Goal: Task Accomplishment & Management: Complete application form

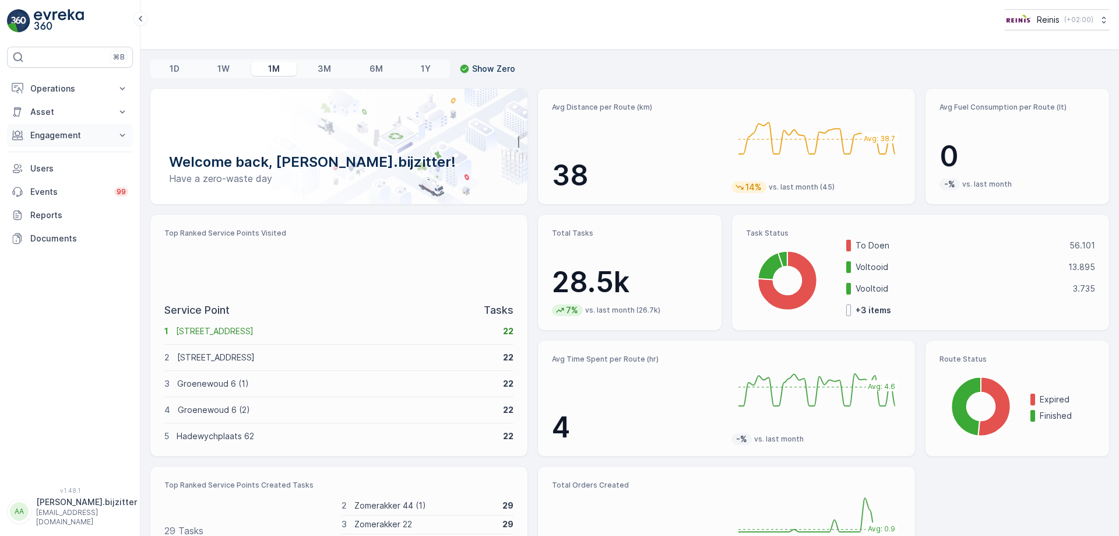
click at [45, 135] on p "Engagement" at bounding box center [69, 135] width 79 height 12
click at [56, 172] on p "Entities" at bounding box center [44, 172] width 29 height 12
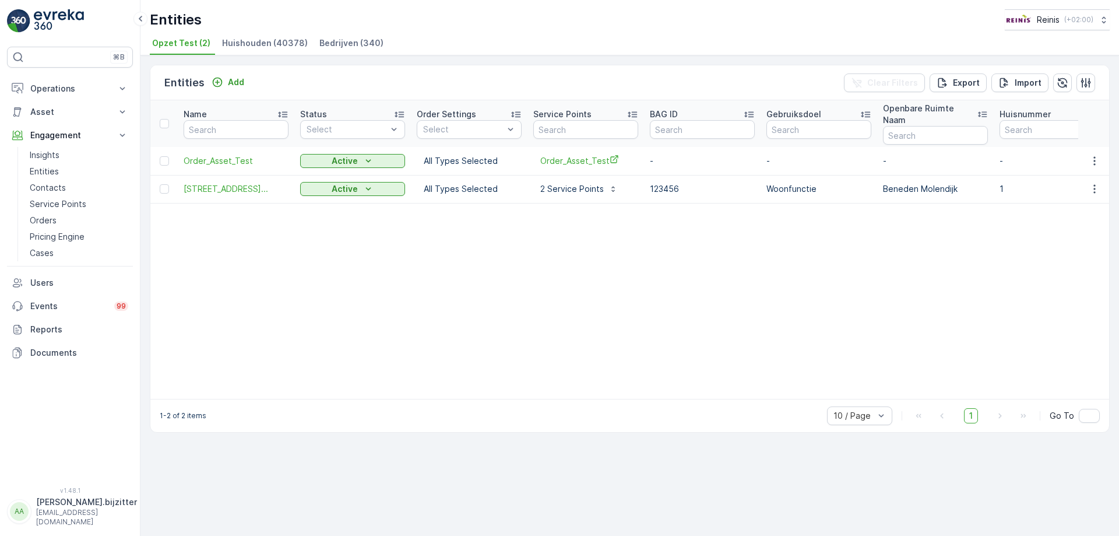
click at [349, 41] on span "Bedrijven (340)" at bounding box center [351, 43] width 64 height 12
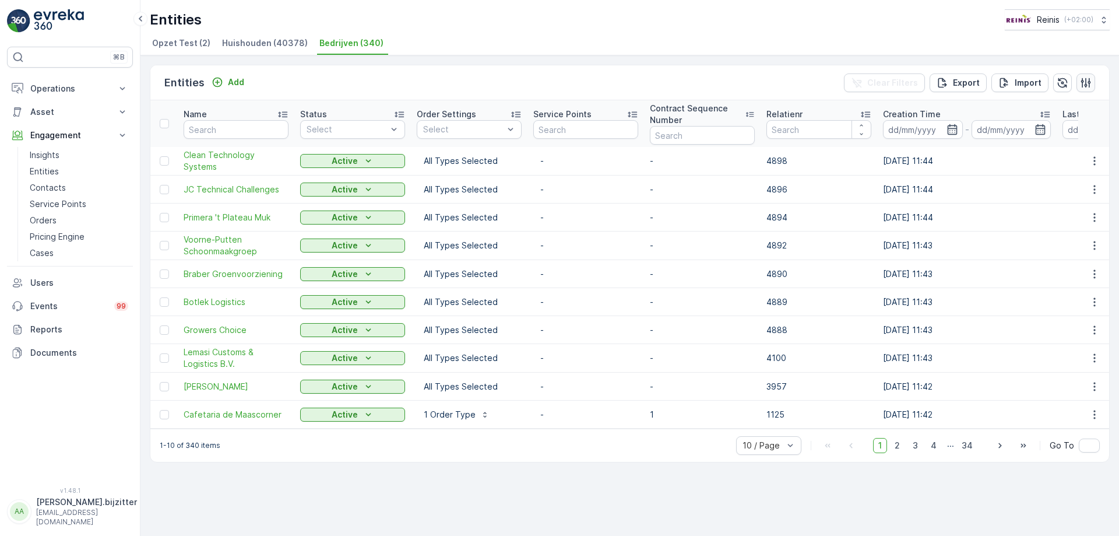
click at [1087, 82] on icon "button" at bounding box center [1086, 83] width 12 height 12
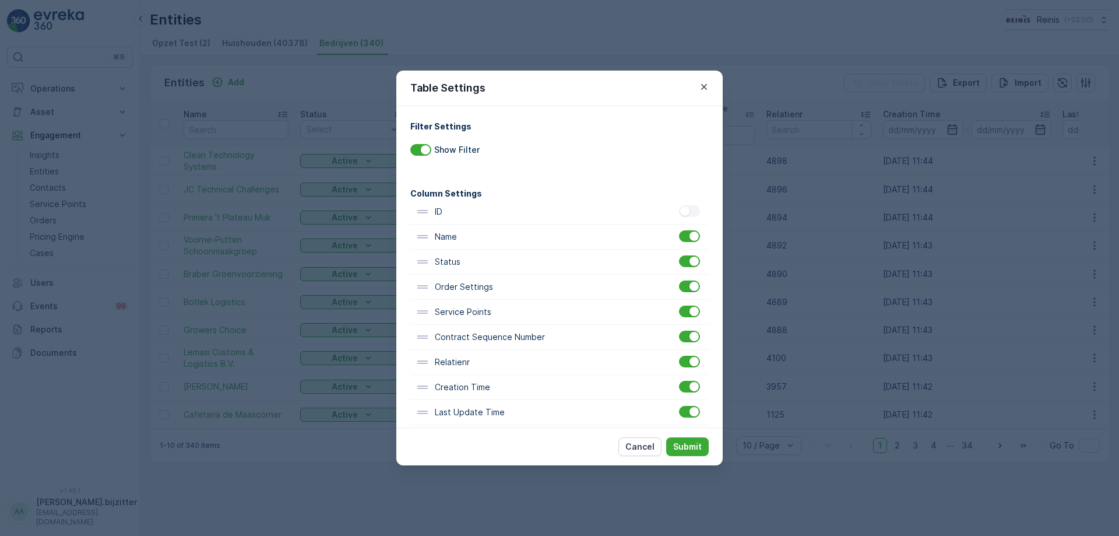
scroll to position [12, 0]
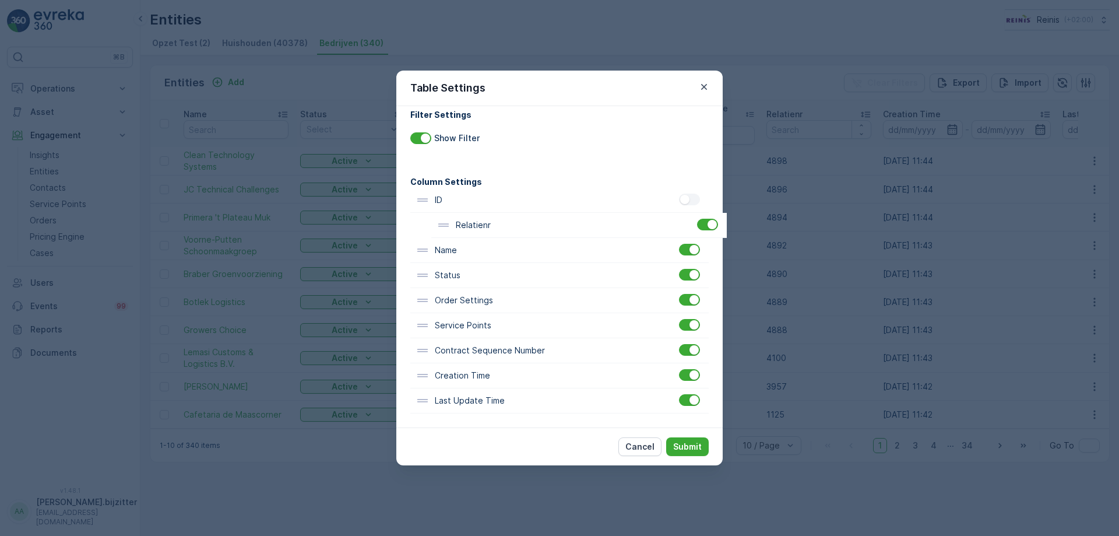
drag, startPoint x: 490, startPoint y: 355, endPoint x: 511, endPoint y: 227, distance: 129.8
click at [511, 227] on div "ID Name Status Order Settings Service Points Contract Sequence Number Relatienr…" at bounding box center [559, 301] width 298 height 226
click at [688, 439] on button "Submit" at bounding box center [687, 446] width 43 height 19
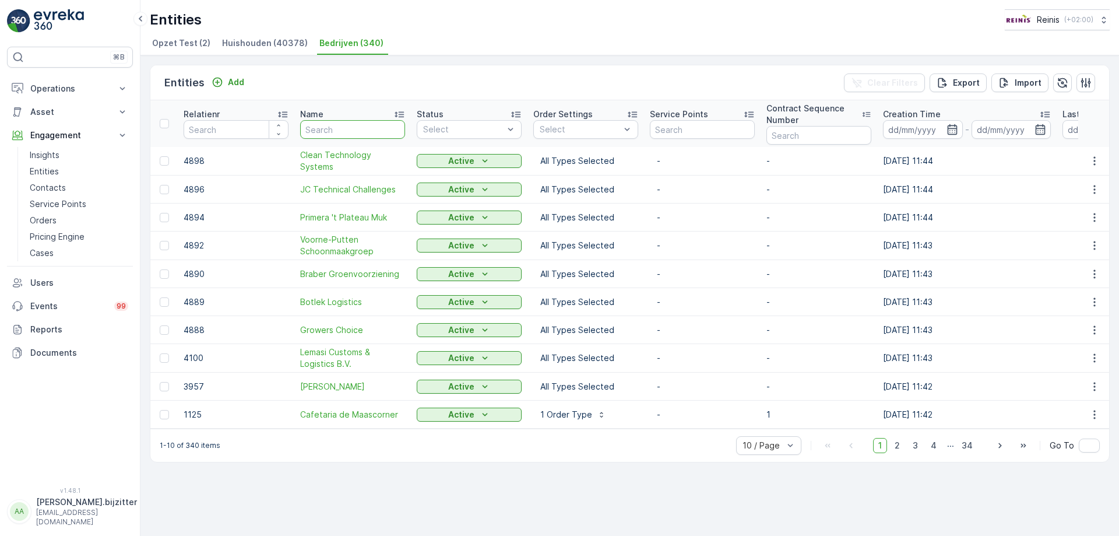
click at [339, 125] on input "text" at bounding box center [352, 129] width 105 height 19
click at [245, 131] on input "number" at bounding box center [236, 129] width 105 height 19
type input "3139"
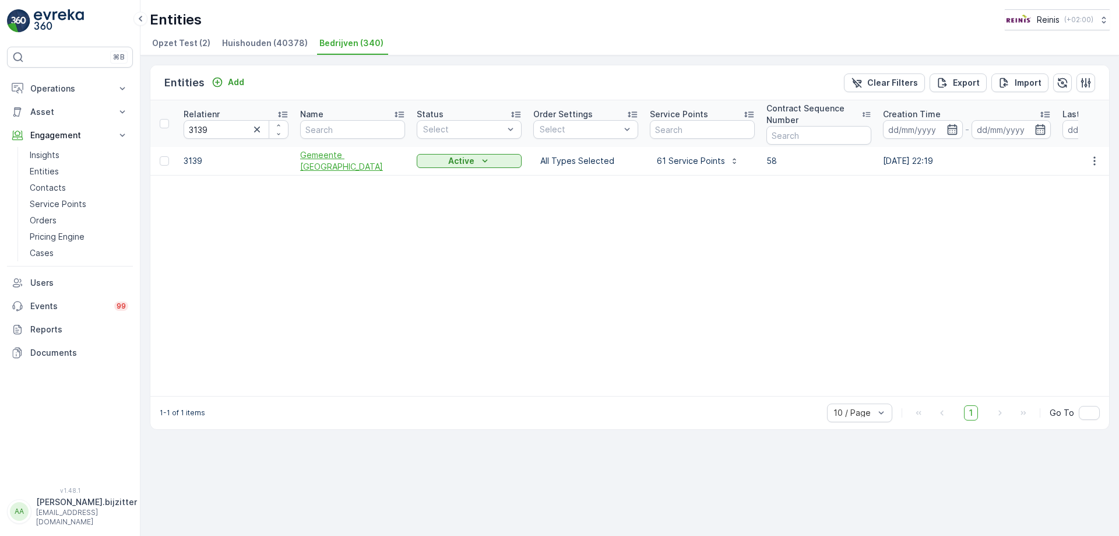
click at [322, 161] on span "Gemeente Nissewaard" at bounding box center [352, 160] width 105 height 23
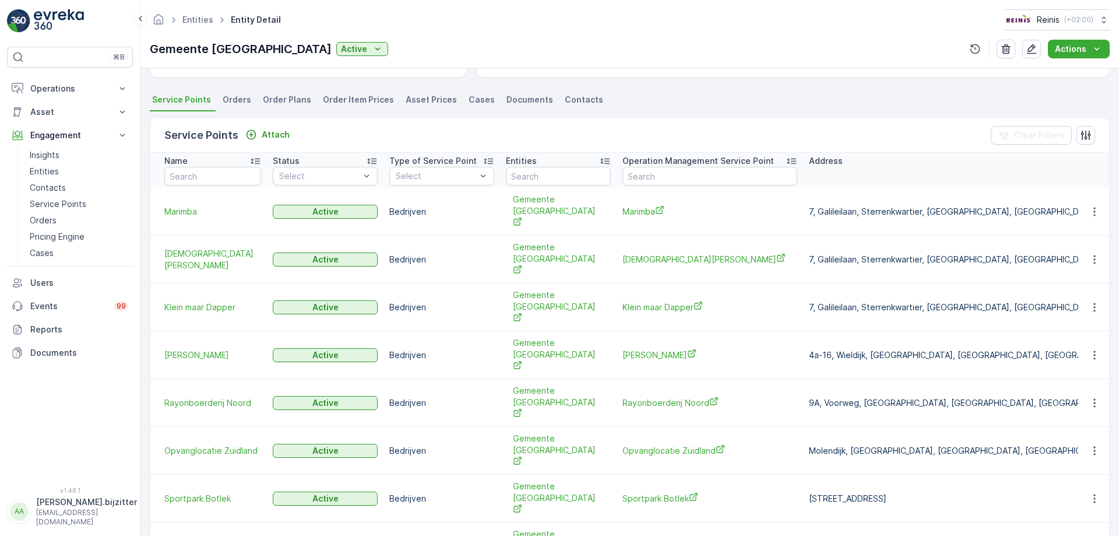
scroll to position [350, 0]
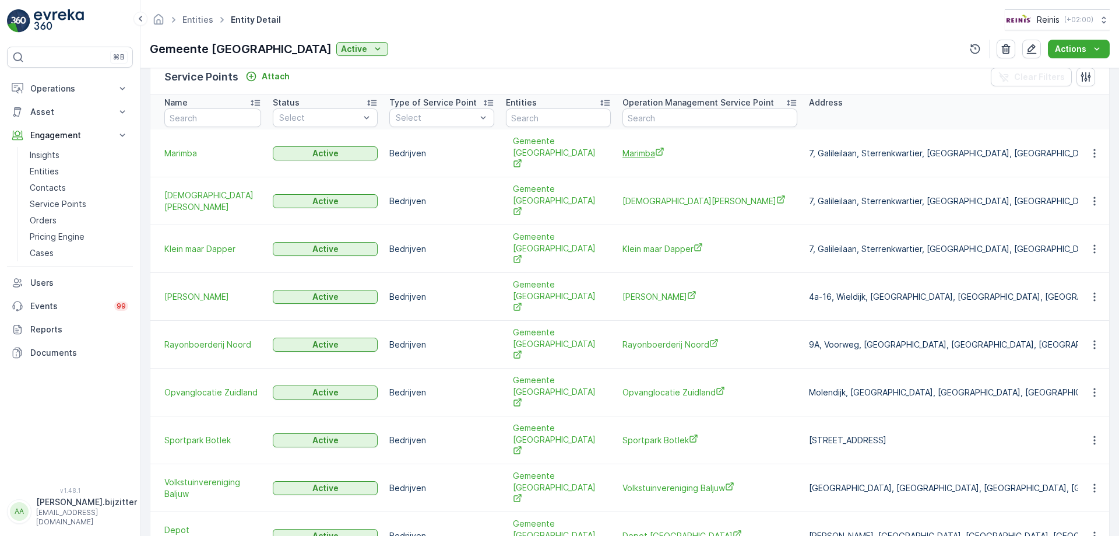
click at [642, 149] on span "Marimba" at bounding box center [710, 153] width 175 height 12
click at [61, 87] on p "Operations" at bounding box center [69, 89] width 79 height 12
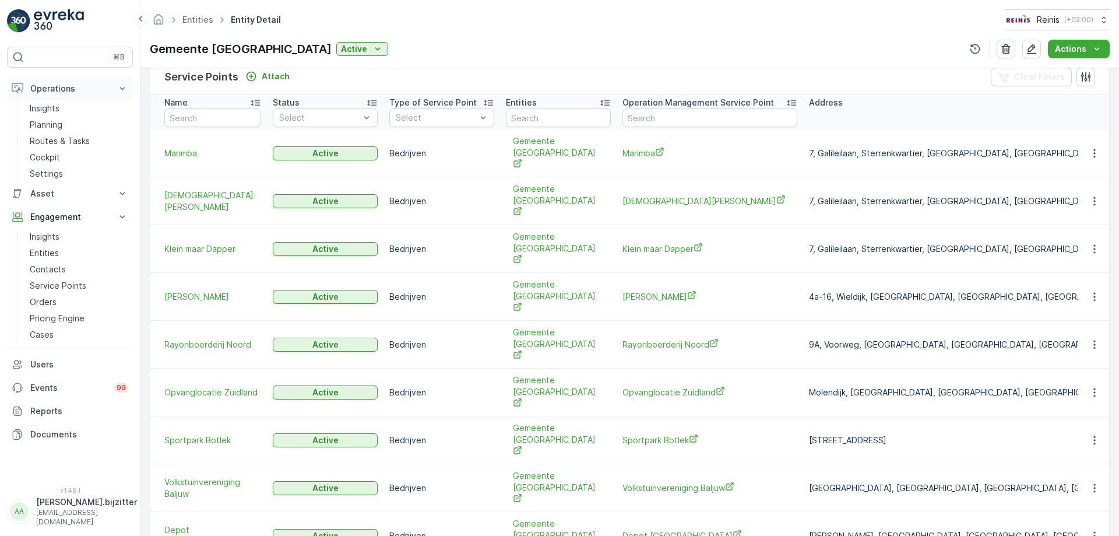
click at [57, 82] on button "Operations" at bounding box center [70, 88] width 126 height 23
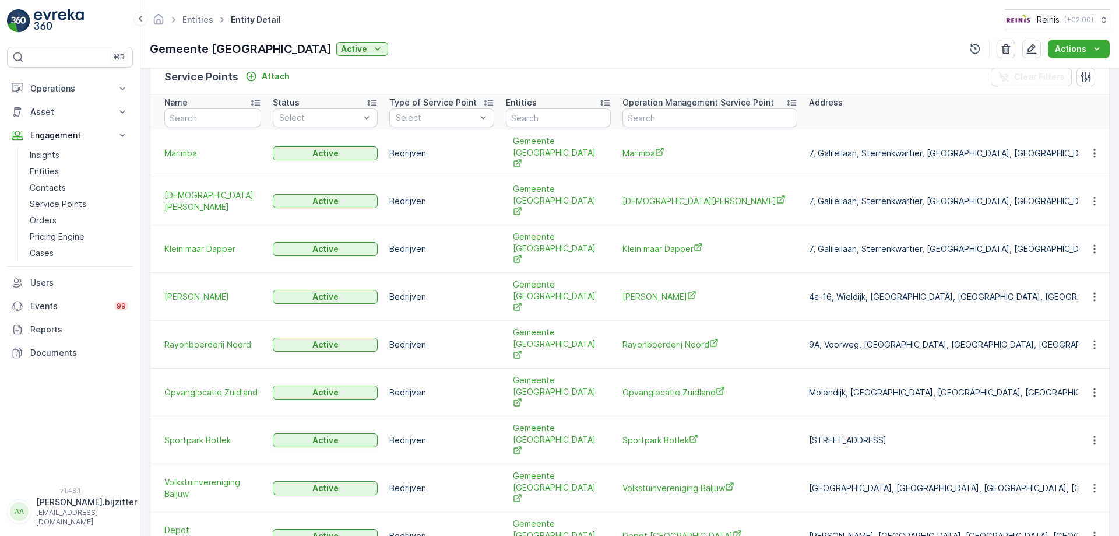
click at [646, 147] on span "Marimba" at bounding box center [710, 153] width 175 height 12
click at [635, 147] on span "Marimba" at bounding box center [710, 153] width 175 height 12
click at [192, 148] on span "Marimba" at bounding box center [212, 153] width 97 height 12
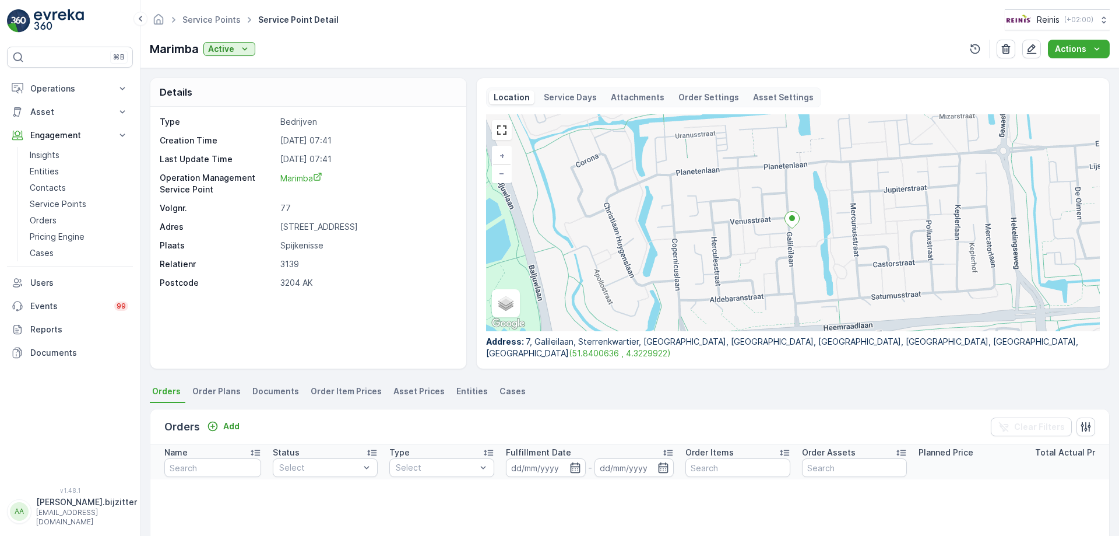
click at [221, 392] on span "Order Plans" at bounding box center [216, 391] width 48 height 12
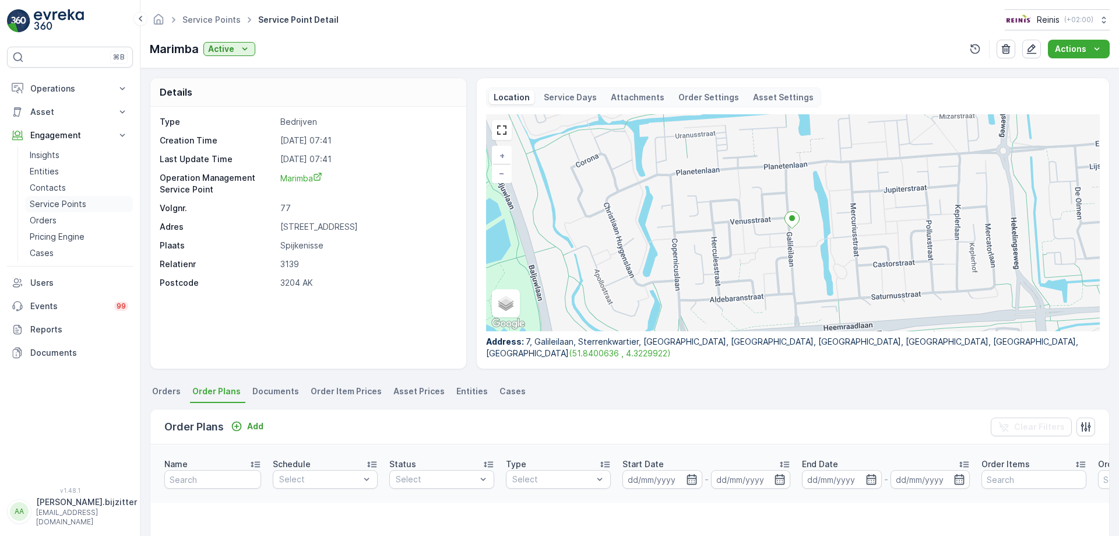
click at [52, 207] on p "Service Points" at bounding box center [58, 204] width 57 height 12
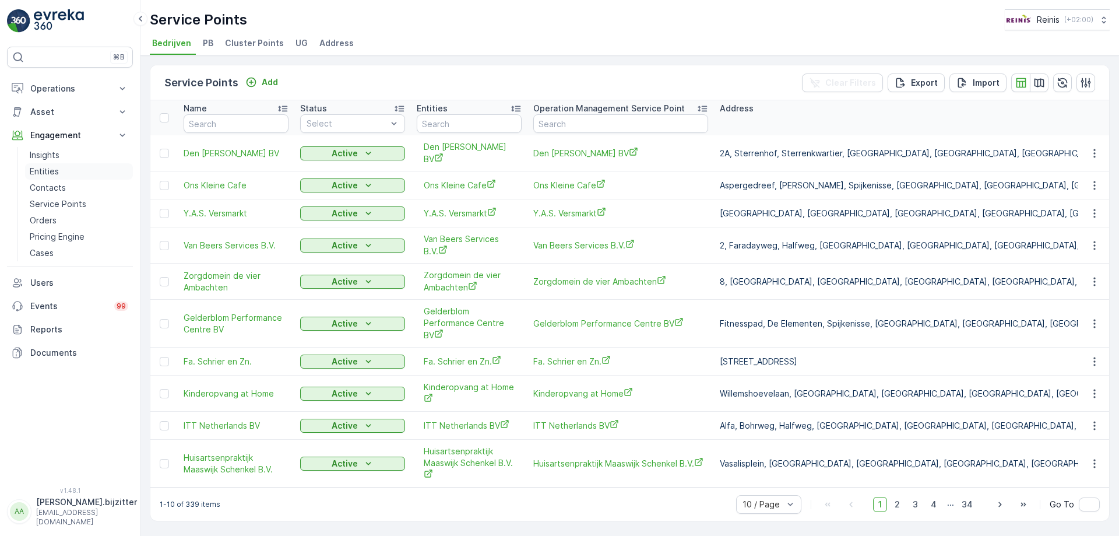
click at [48, 169] on p "Entities" at bounding box center [44, 172] width 29 height 12
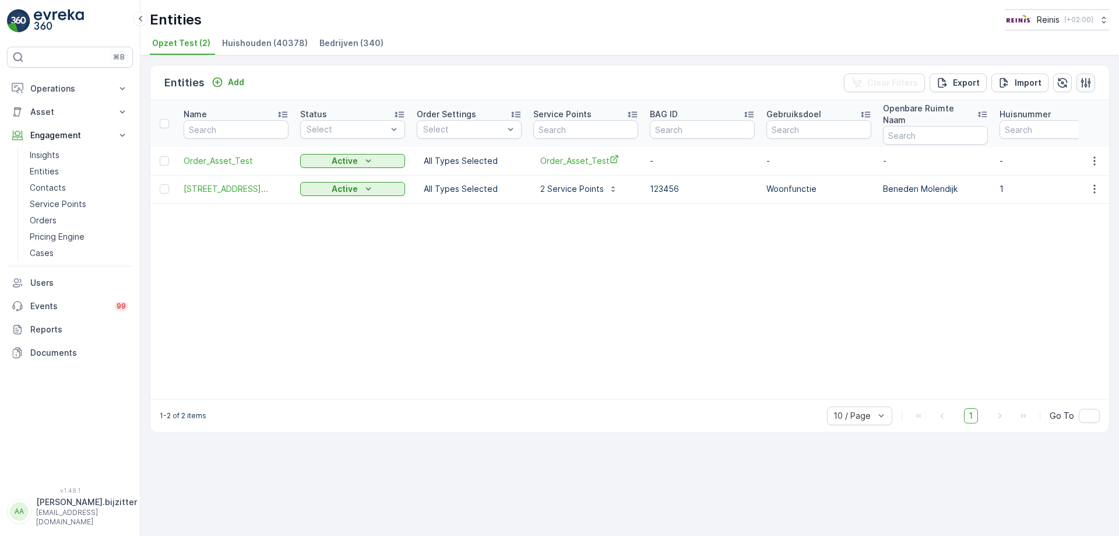
click at [1087, 85] on icon "button" at bounding box center [1086, 83] width 10 height 10
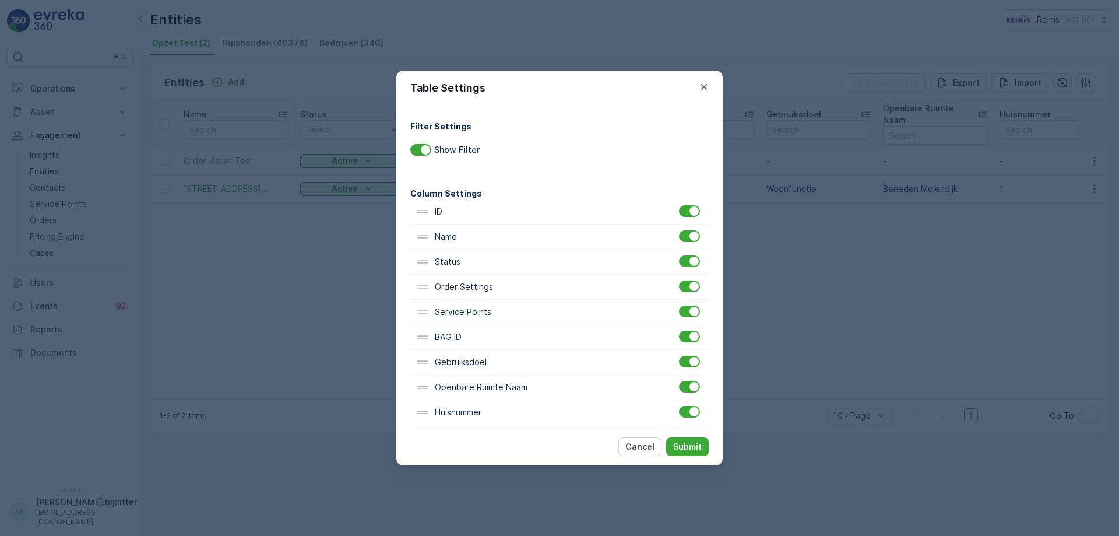
click at [701, 86] on icon "button" at bounding box center [704, 87] width 12 height 12
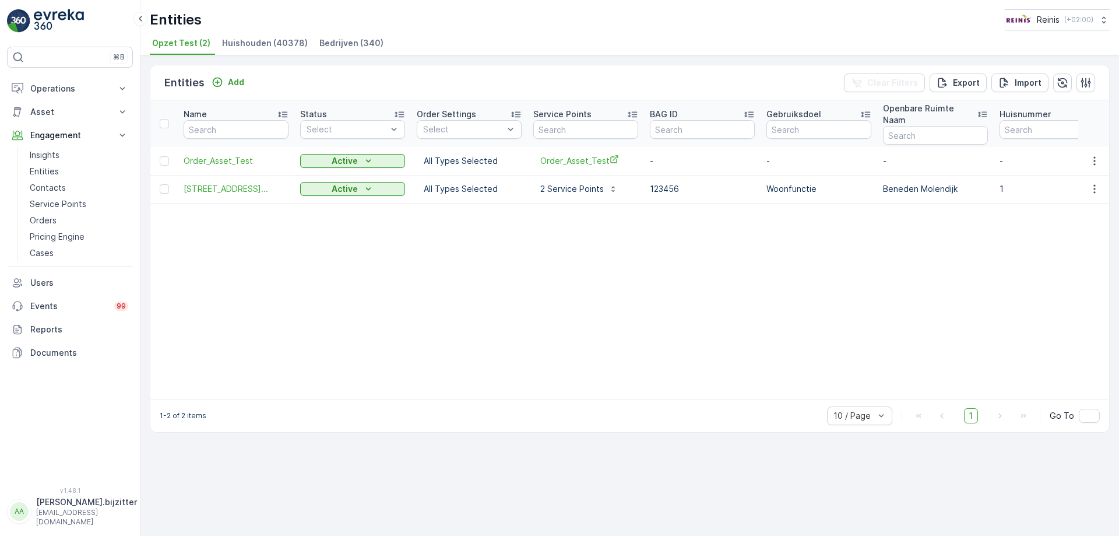
click at [351, 38] on span "Bedrijven (340)" at bounding box center [351, 43] width 64 height 12
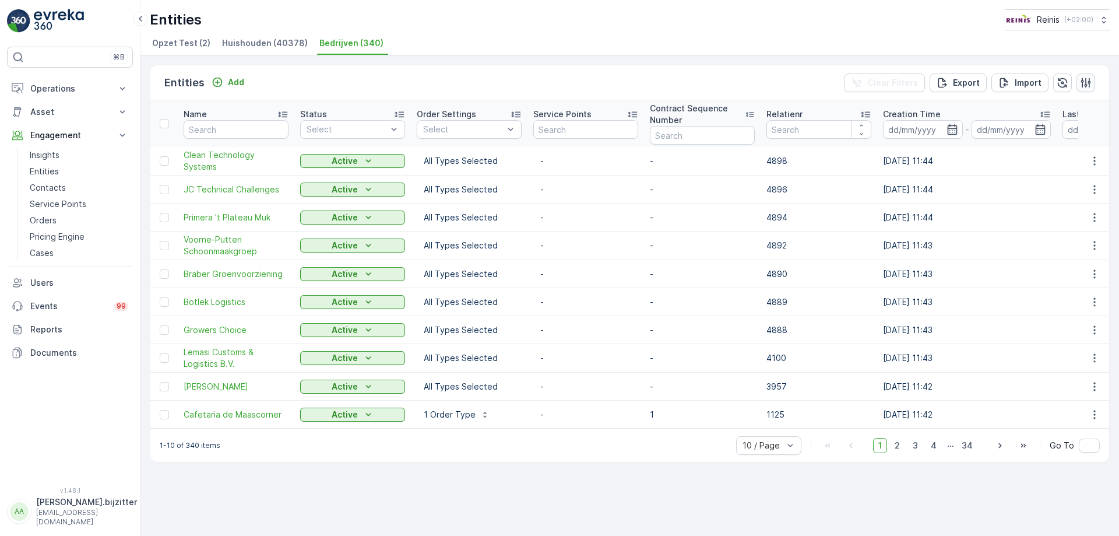
click at [1091, 79] on icon "button" at bounding box center [1086, 83] width 12 height 12
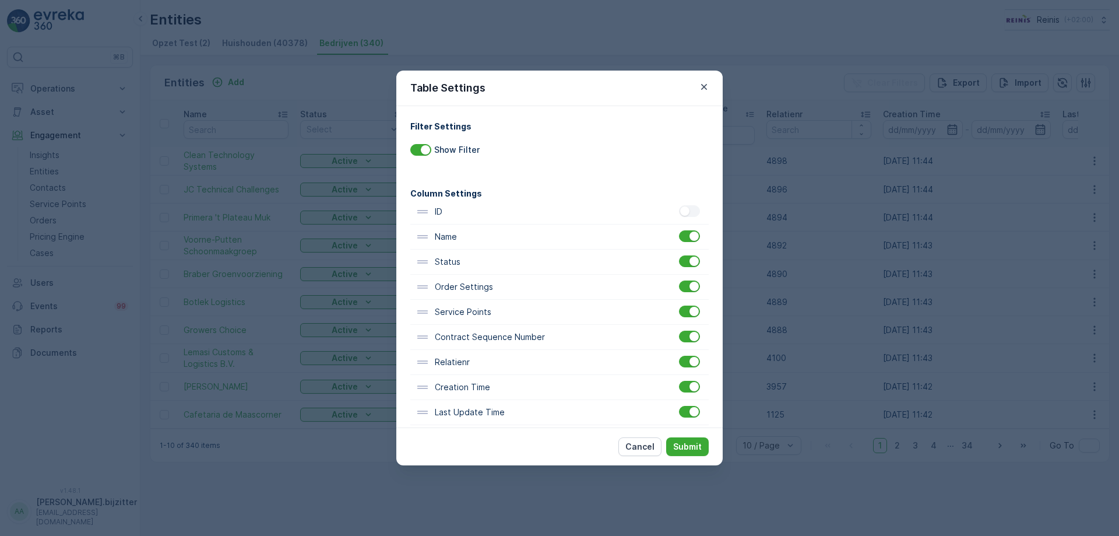
scroll to position [12, 0]
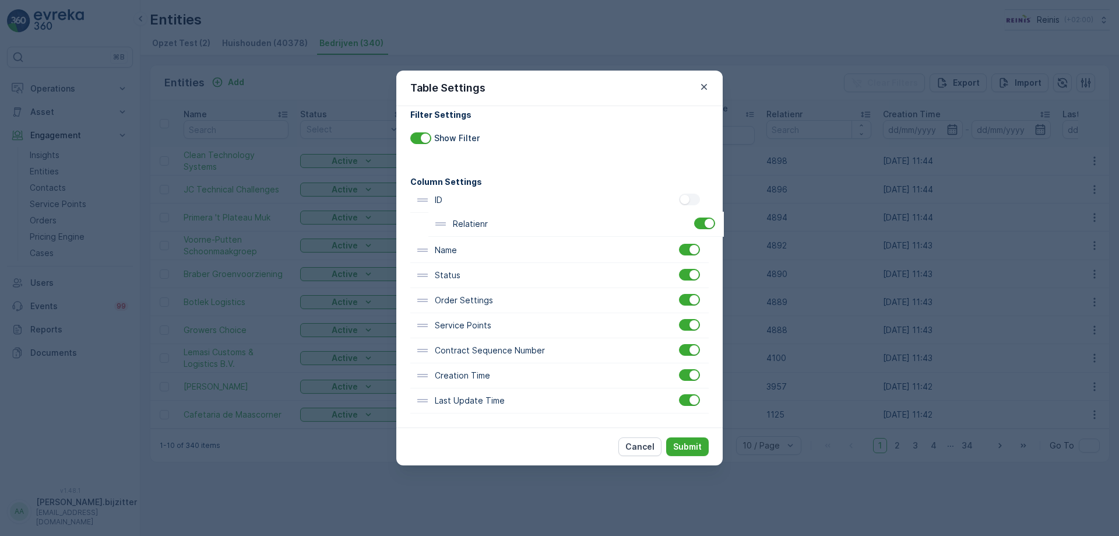
drag, startPoint x: 464, startPoint y: 356, endPoint x: 483, endPoint y: 224, distance: 133.1
click at [483, 224] on div "ID Name Status Order Settings Service Points Contract Sequence Number Relatienr…" at bounding box center [559, 301] width 298 height 226
click at [690, 446] on p "Submit" at bounding box center [687, 447] width 29 height 12
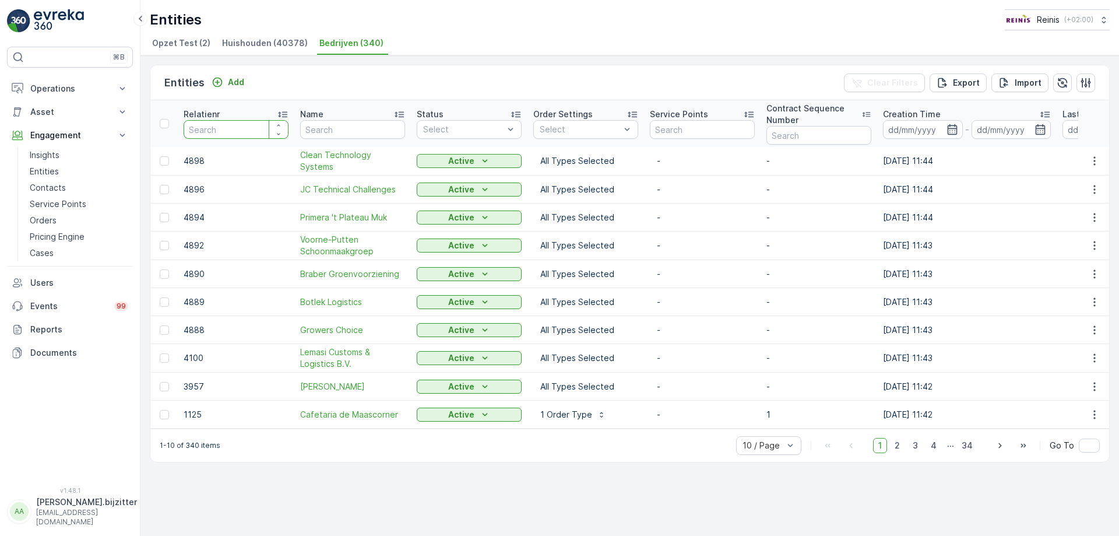
click at [224, 134] on input "number" at bounding box center [236, 129] width 105 height 19
type input "3139"
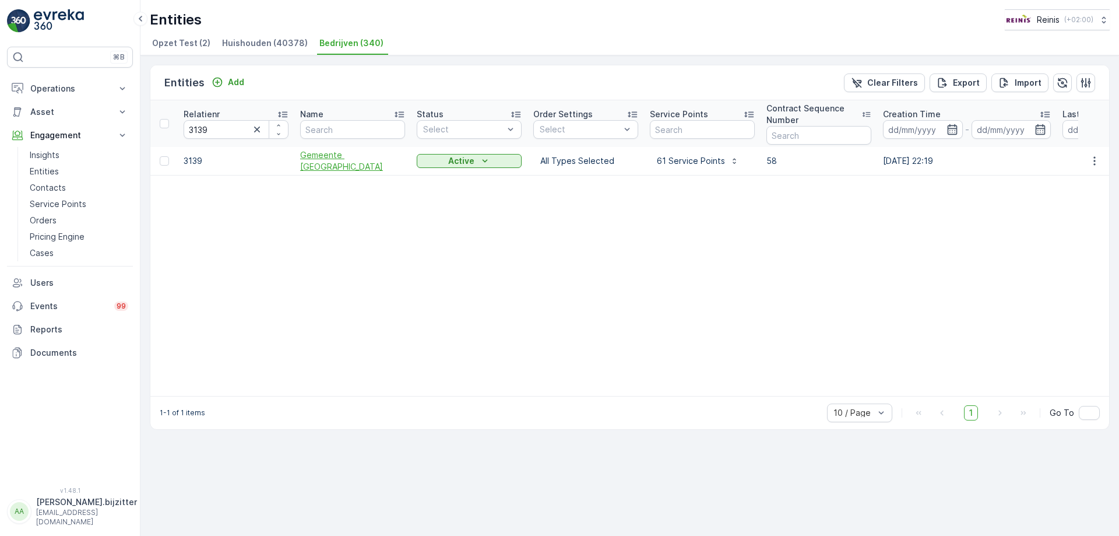
click at [316, 163] on span "Gemeente Nissewaard" at bounding box center [352, 160] width 105 height 23
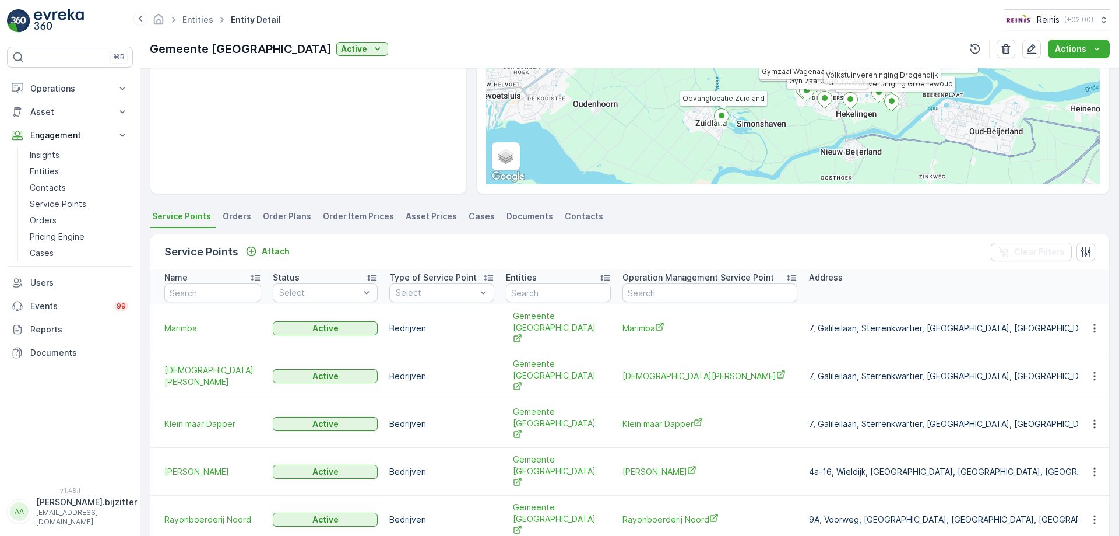
scroll to position [291, 0]
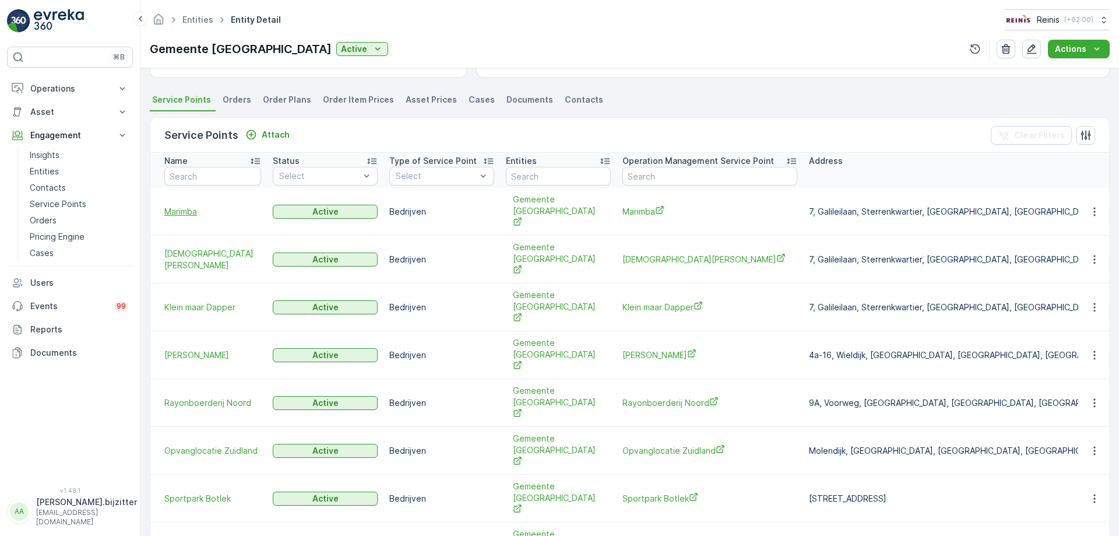
click at [196, 209] on span "Marimba" at bounding box center [212, 212] width 97 height 12
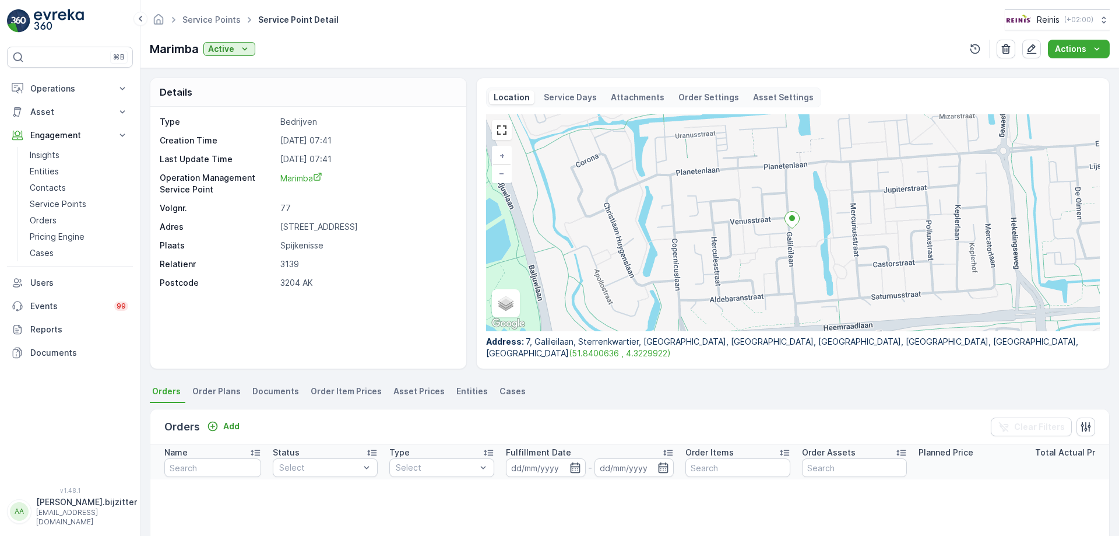
click at [201, 386] on span "Order Plans" at bounding box center [216, 391] width 48 height 12
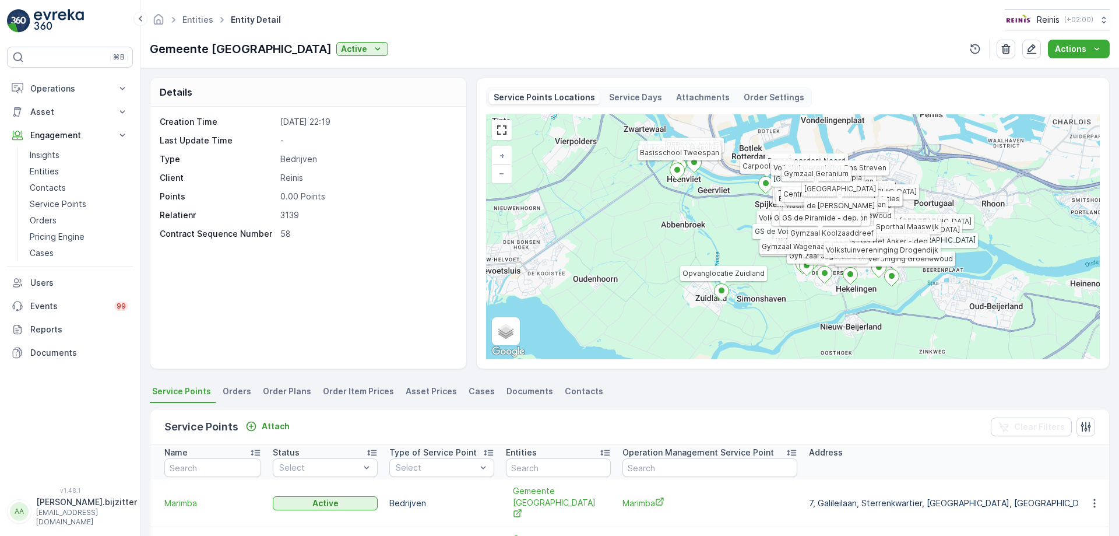
scroll to position [233, 0]
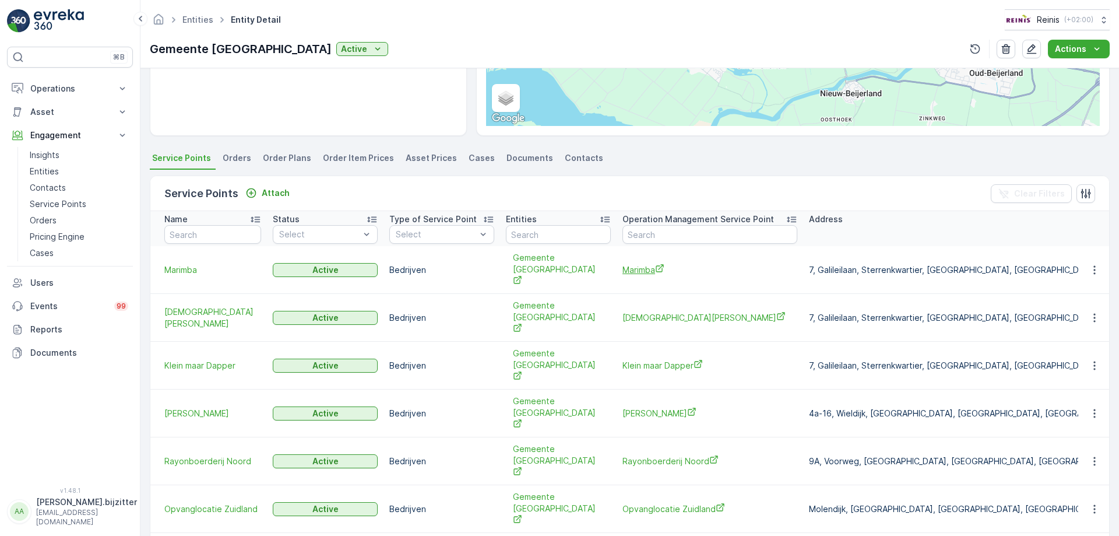
click at [652, 263] on span "Marimba" at bounding box center [710, 269] width 175 height 12
click at [636, 311] on span "[DEMOGRAPHIC_DATA][PERSON_NAME]" at bounding box center [710, 317] width 175 height 12
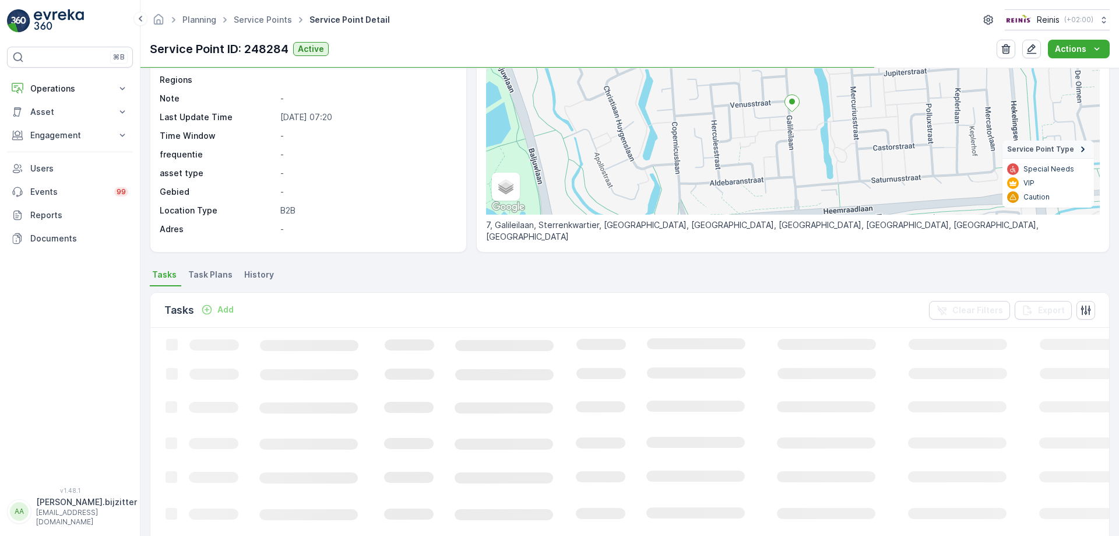
scroll to position [175, 0]
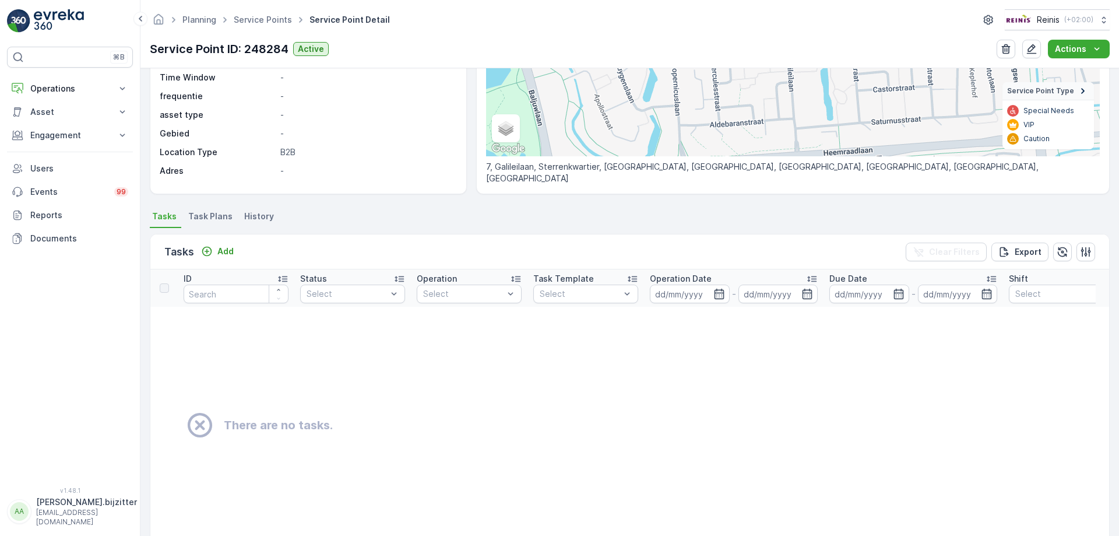
click at [213, 217] on span "Task Plans" at bounding box center [210, 216] width 44 height 12
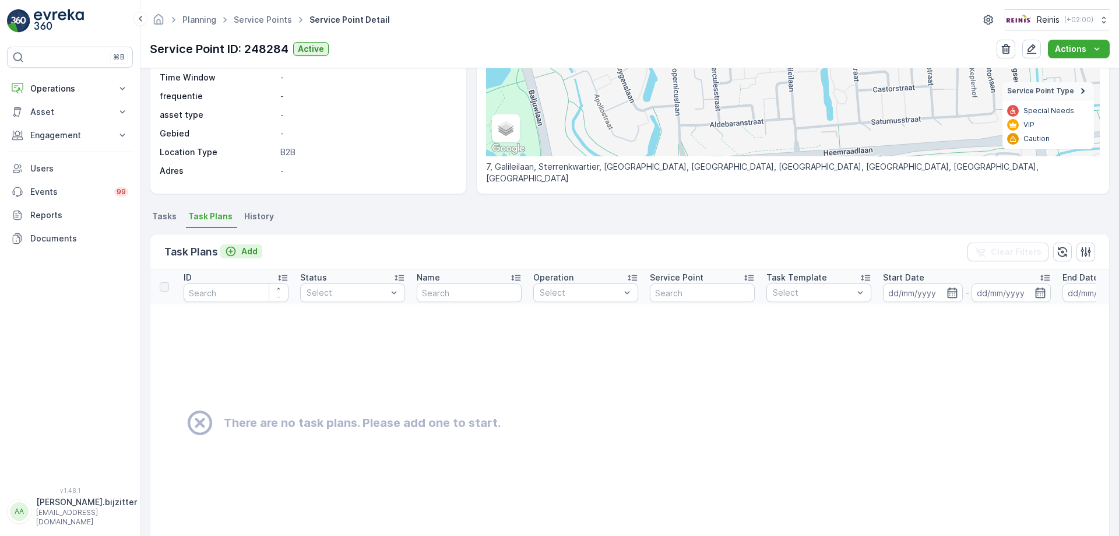
click at [245, 255] on p "Add" at bounding box center [249, 251] width 16 height 12
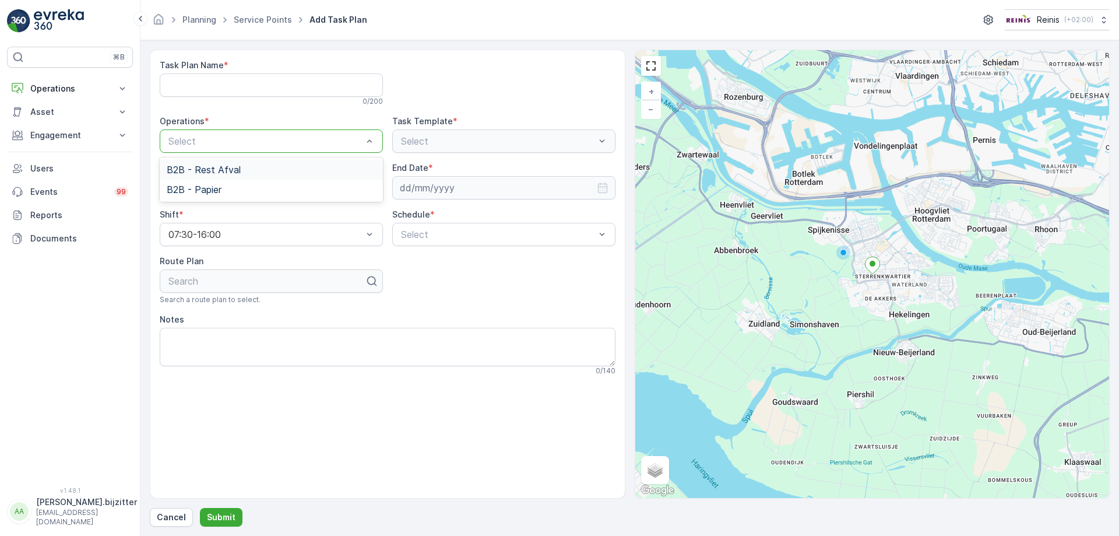
click at [241, 168] on div "B2B - Rest Afval" at bounding box center [271, 169] width 209 height 10
click at [373, 182] on icon "button" at bounding box center [370, 188] width 12 height 12
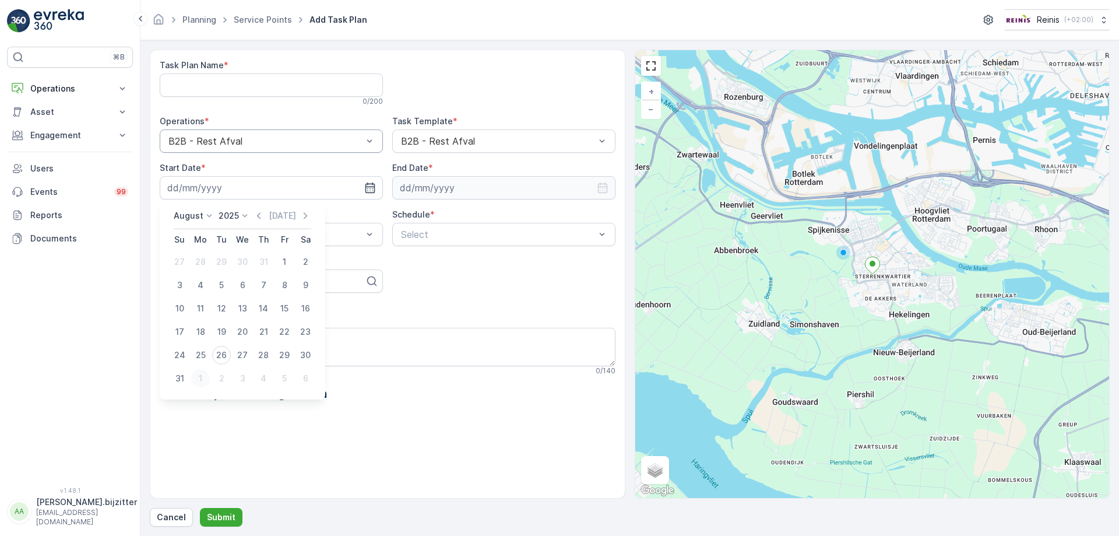
click at [202, 379] on div "1" at bounding box center [200, 378] width 19 height 19
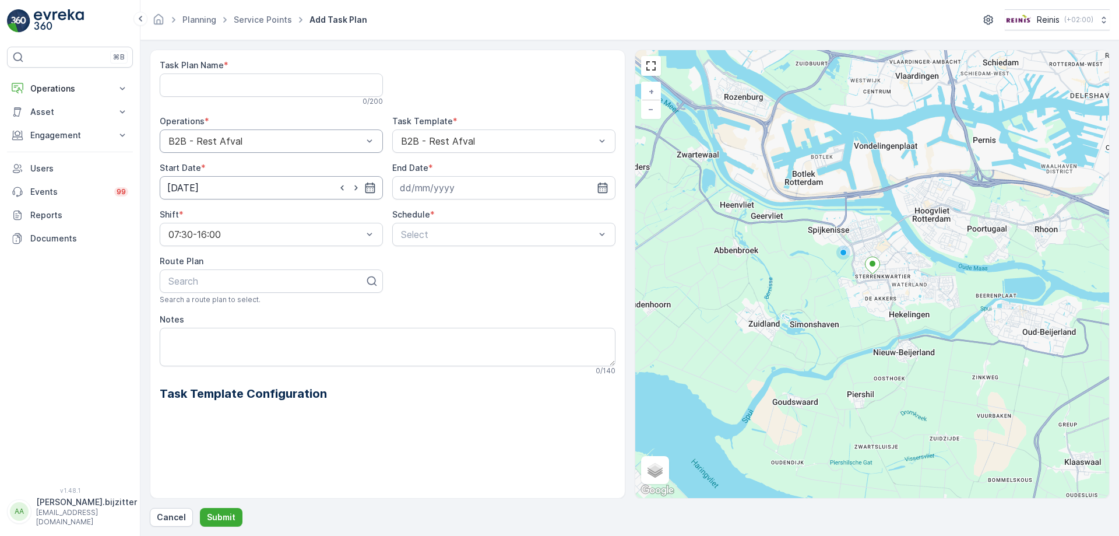
click at [371, 181] on input "01.09.2025" at bounding box center [271, 187] width 223 height 23
click at [243, 354] on div "1" at bounding box center [242, 355] width 19 height 19
type input "[DATE]"
click at [602, 191] on icon "button" at bounding box center [603, 188] width 12 height 12
click at [472, 215] on icon at bounding box center [478, 216] width 12 height 12
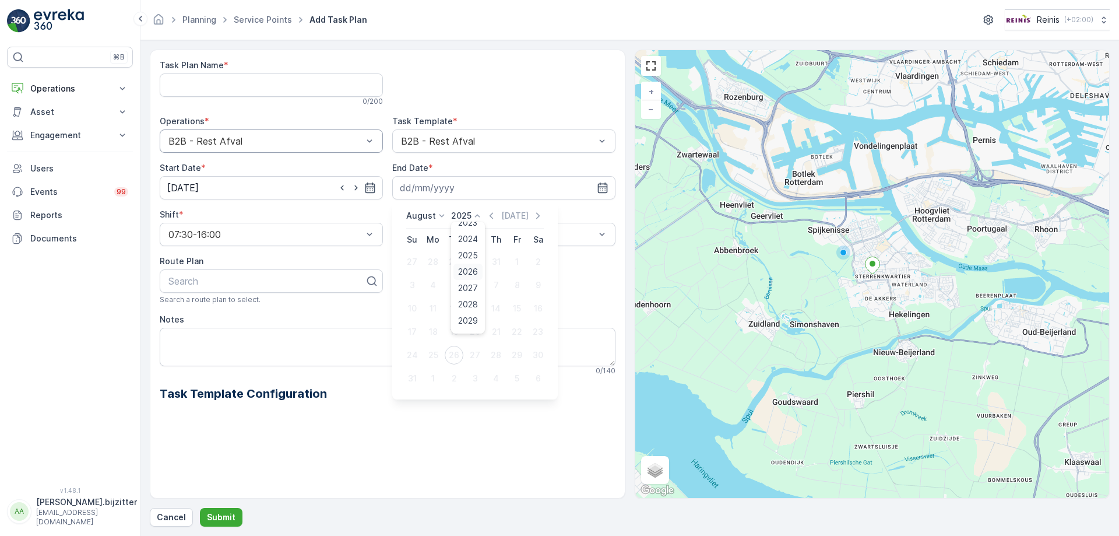
scroll to position [72, 0]
click at [470, 325] on span "2030" at bounding box center [468, 323] width 20 height 12
click at [479, 212] on icon at bounding box center [478, 216] width 12 height 12
click at [469, 322] on span "2030" at bounding box center [468, 323] width 20 height 12
click at [468, 322] on td "21" at bounding box center [475, 331] width 21 height 23
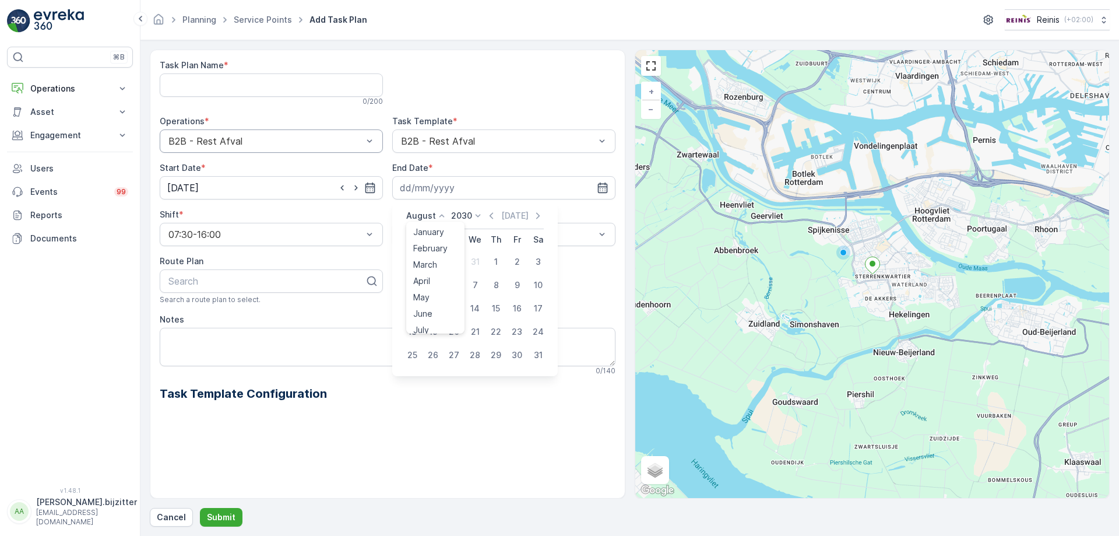
click at [437, 214] on icon at bounding box center [442, 216] width 12 height 12
click at [442, 319] on span "December" at bounding box center [433, 323] width 41 height 12
click at [458, 361] on div "31" at bounding box center [454, 355] width 19 height 19
type input "[DATE]"
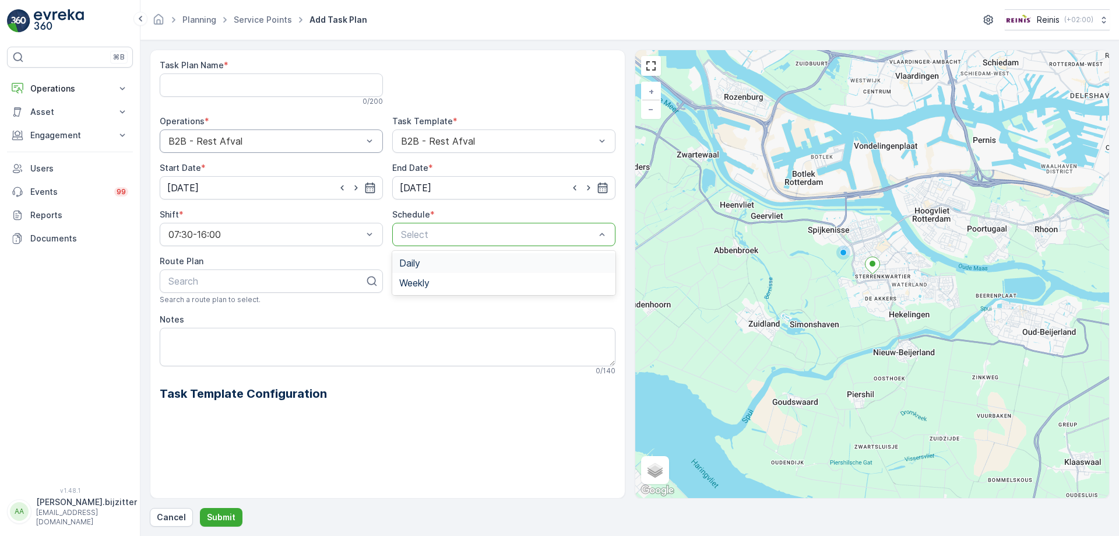
click at [467, 232] on div at bounding box center [498, 234] width 196 height 10
click at [427, 280] on span "Weekly" at bounding box center [414, 282] width 30 height 10
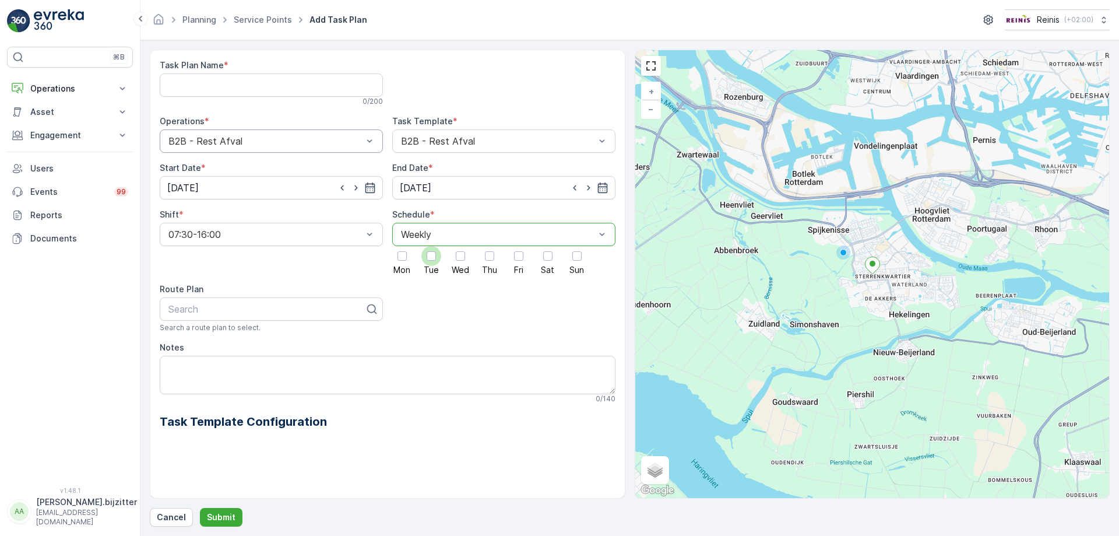
click at [431, 259] on div at bounding box center [431, 255] width 9 height 9
click at [431, 246] on input "Tue" at bounding box center [431, 246] width 0 height 0
click at [515, 259] on div at bounding box center [518, 255] width 9 height 9
click at [519, 246] on input "Fri" at bounding box center [519, 246] width 0 height 0
click at [339, 314] on div at bounding box center [266, 309] width 199 height 10
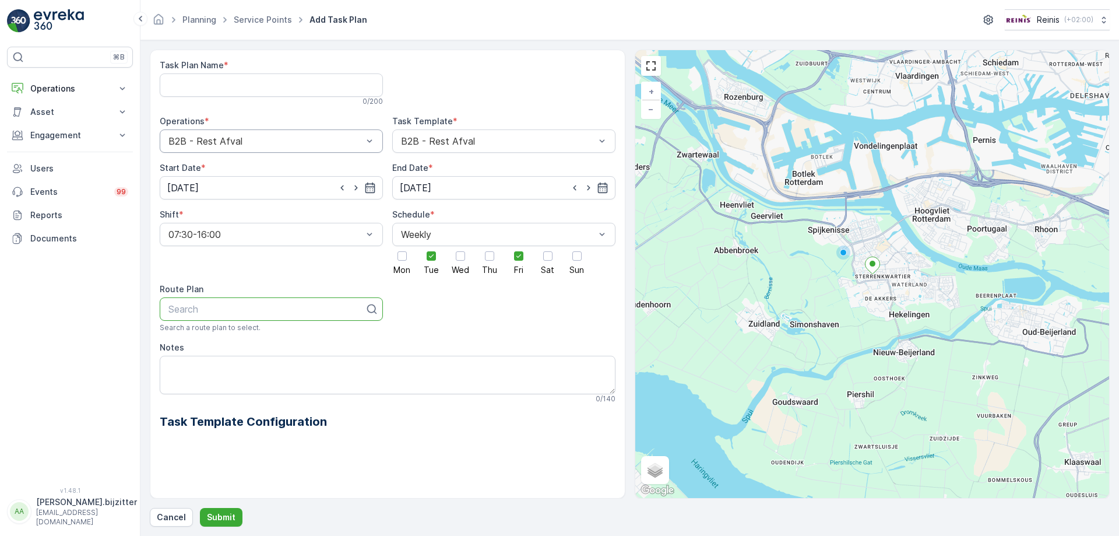
click at [339, 314] on div at bounding box center [266, 309] width 199 height 10
click at [449, 326] on div "Task Plan Name * 0 / 200 Operations * B2B - Rest Afval Task Template * B2B - Re…" at bounding box center [388, 253] width 456 height 389
click at [335, 88] on Name "Task Plan Name" at bounding box center [271, 84] width 223 height 23
click at [436, 67] on div at bounding box center [503, 82] width 223 height 47
click at [295, 87] on Name "Task Plan Name" at bounding box center [271, 84] width 223 height 23
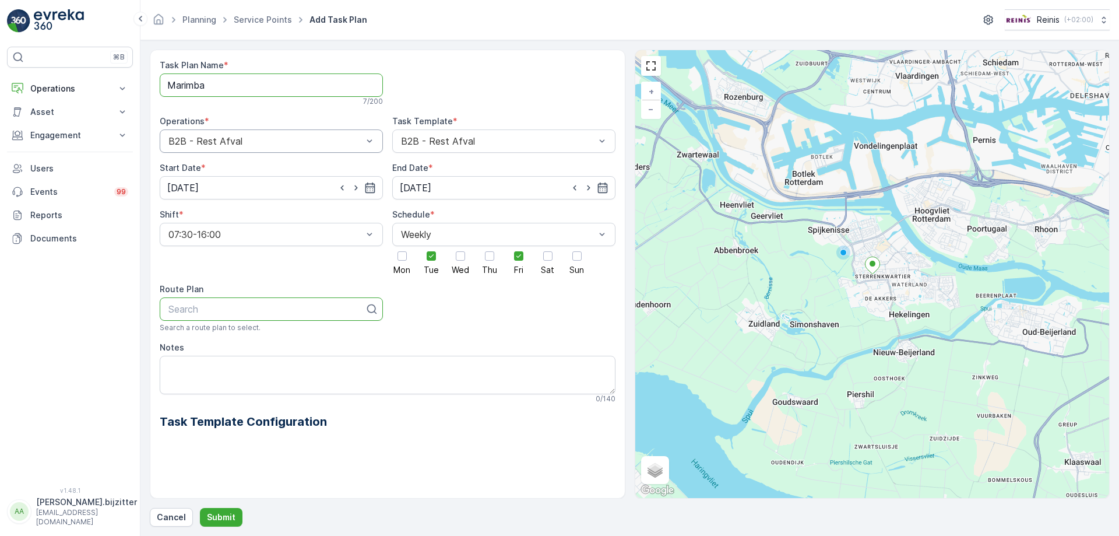
click at [163, 85] on Name "Marimba" at bounding box center [271, 84] width 223 height 23
type Name "Marimba"
click at [282, 378] on textarea "Notes" at bounding box center [388, 375] width 456 height 38
click at [453, 261] on div "Daily" at bounding box center [503, 263] width 209 height 10
click at [470, 234] on div at bounding box center [498, 234] width 196 height 10
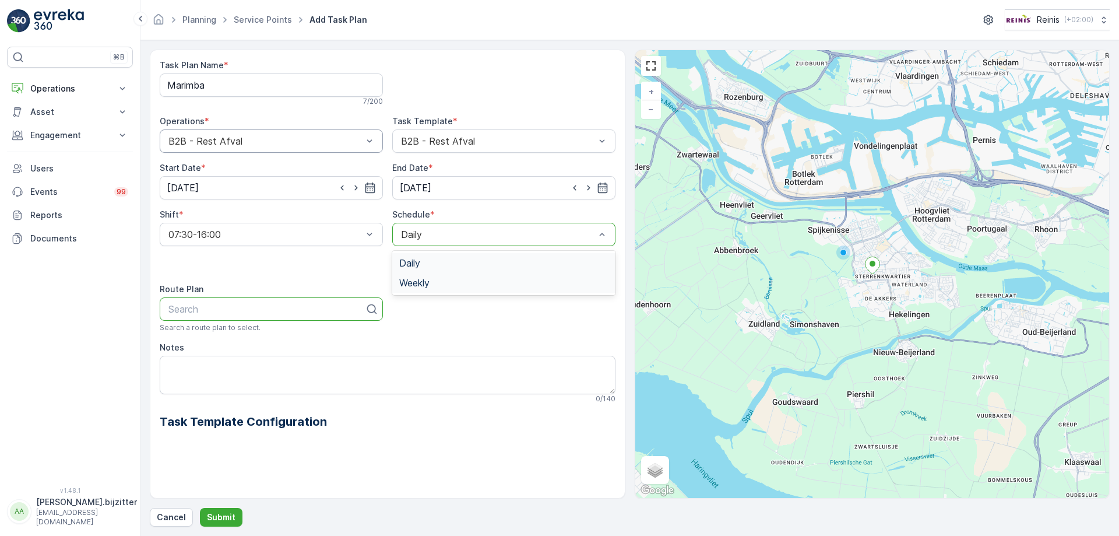
click at [430, 285] on span "Weekly" at bounding box center [414, 282] width 30 height 10
click at [439, 294] on div "Task Plan Name * Marimba 7 / 200 Operations * B2B - Rest Afval Task Template * …" at bounding box center [388, 253] width 456 height 389
click at [217, 520] on p "Submit" at bounding box center [221, 517] width 29 height 12
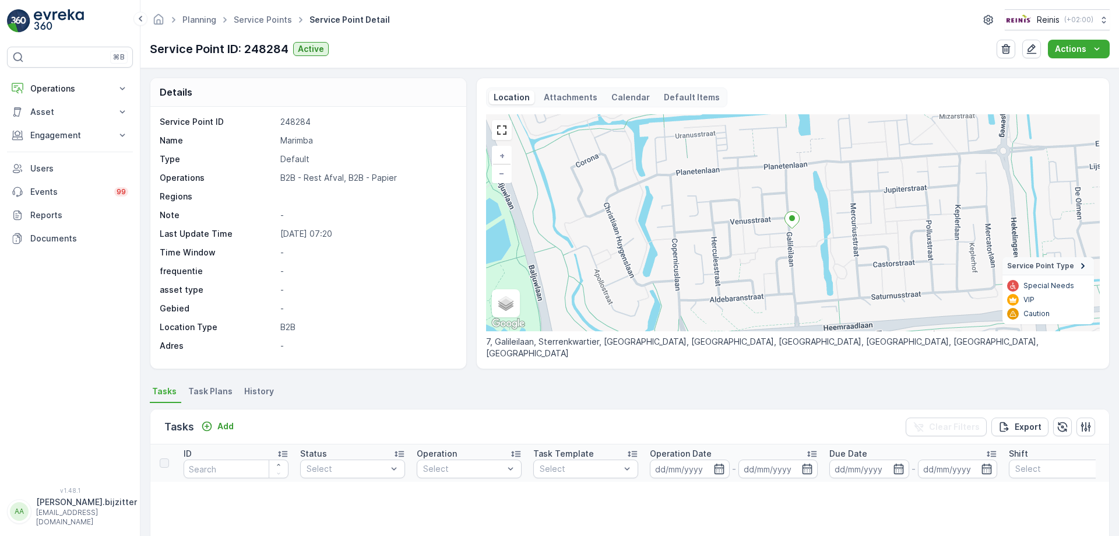
click at [209, 392] on span "Task Plans" at bounding box center [210, 391] width 44 height 12
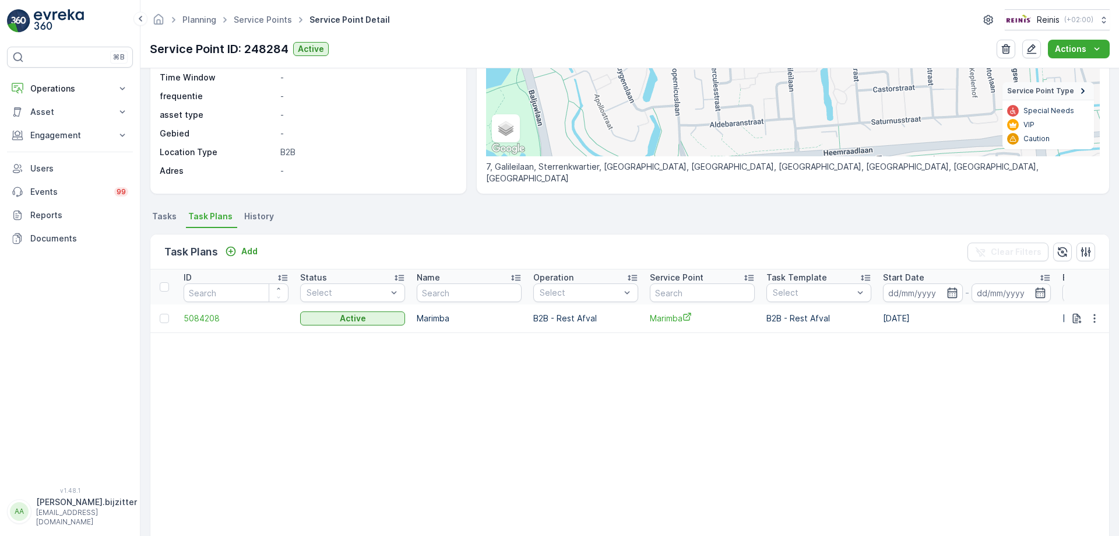
scroll to position [247, 0]
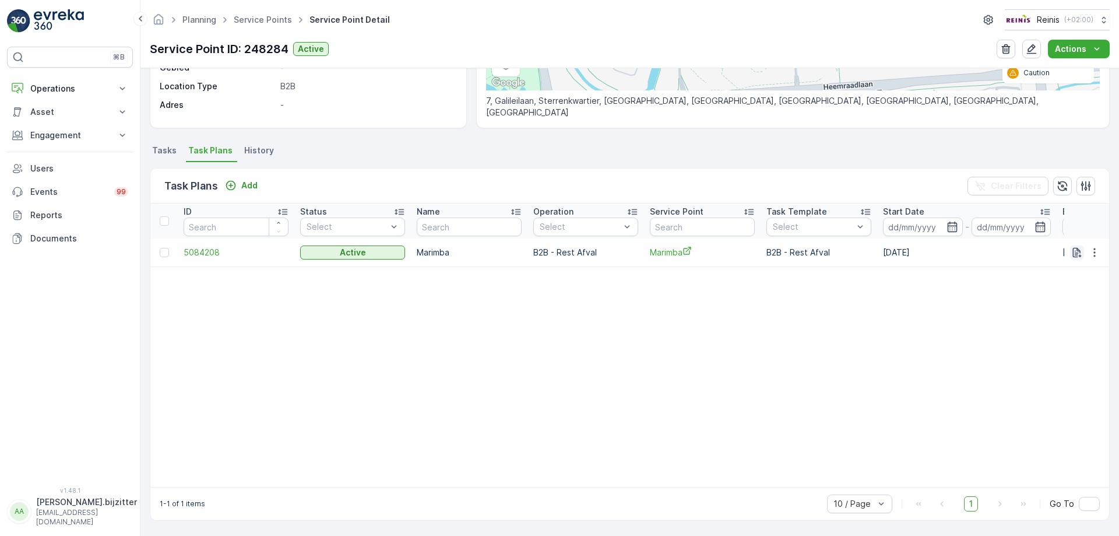
click at [1078, 247] on icon "button" at bounding box center [1077, 253] width 12 height 12
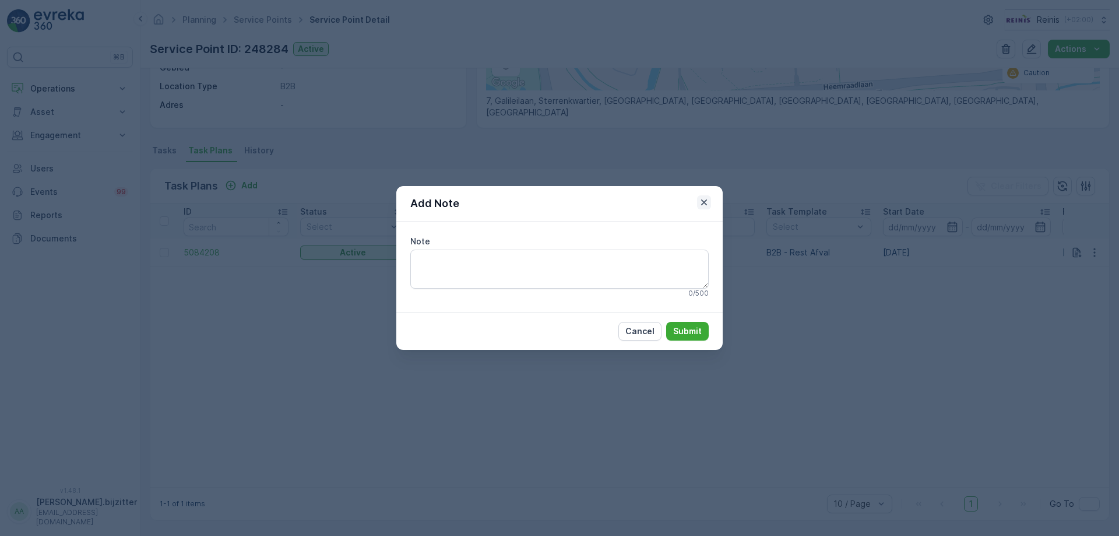
click at [705, 201] on icon "button" at bounding box center [704, 202] width 12 height 12
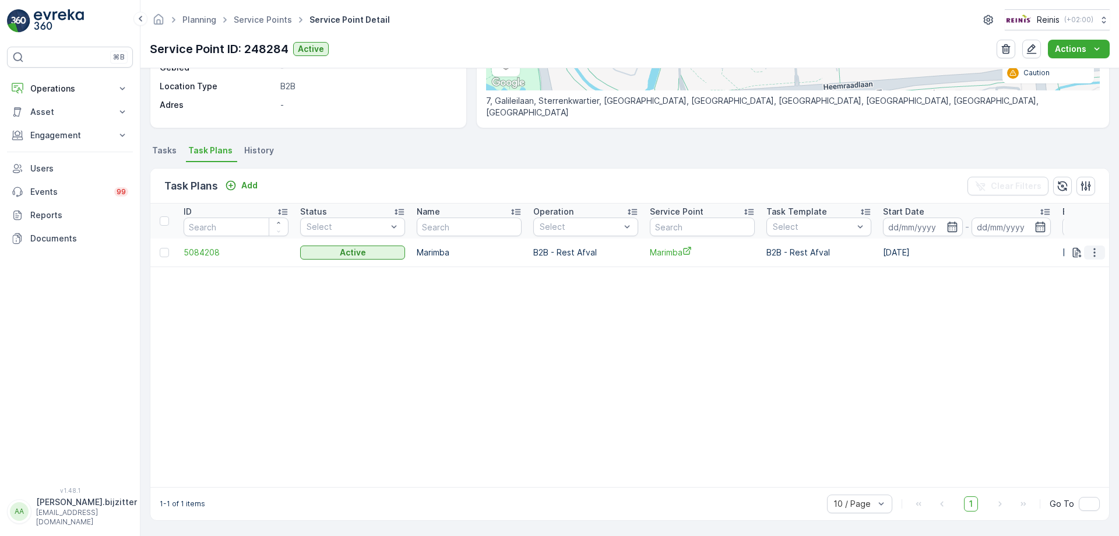
click at [1093, 248] on icon "button" at bounding box center [1095, 253] width 12 height 12
drag, startPoint x: 944, startPoint y: 312, endPoint x: 841, endPoint y: 270, distance: 111.6
click at [939, 312] on table "ID Status Select Name Operation Select Service Point Task Template Select Start…" at bounding box center [890, 344] width 1481 height 283
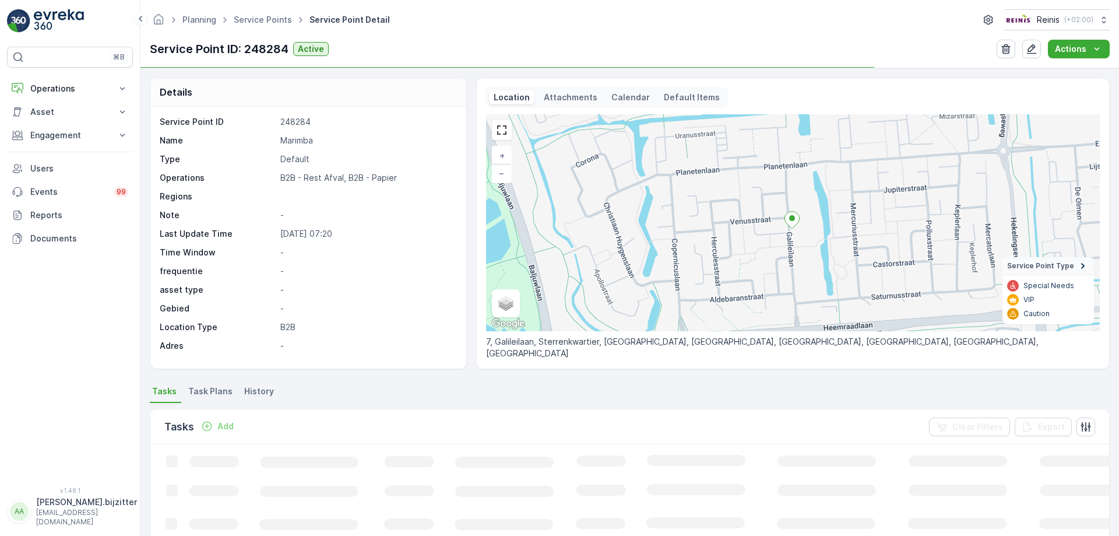
click at [216, 388] on span "Task Plans" at bounding box center [210, 391] width 44 height 12
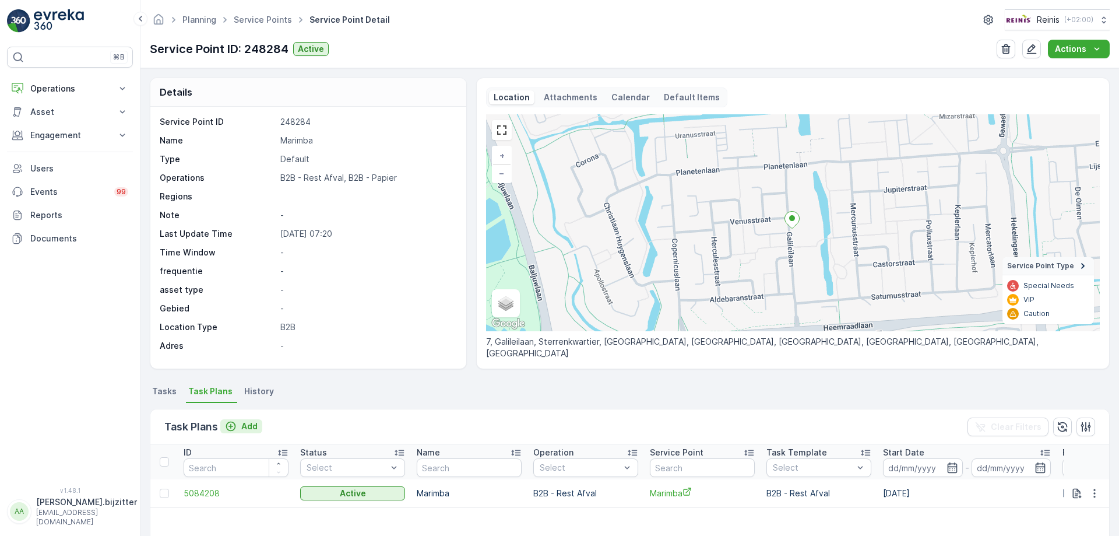
click at [256, 427] on p "Add" at bounding box center [249, 426] width 16 height 12
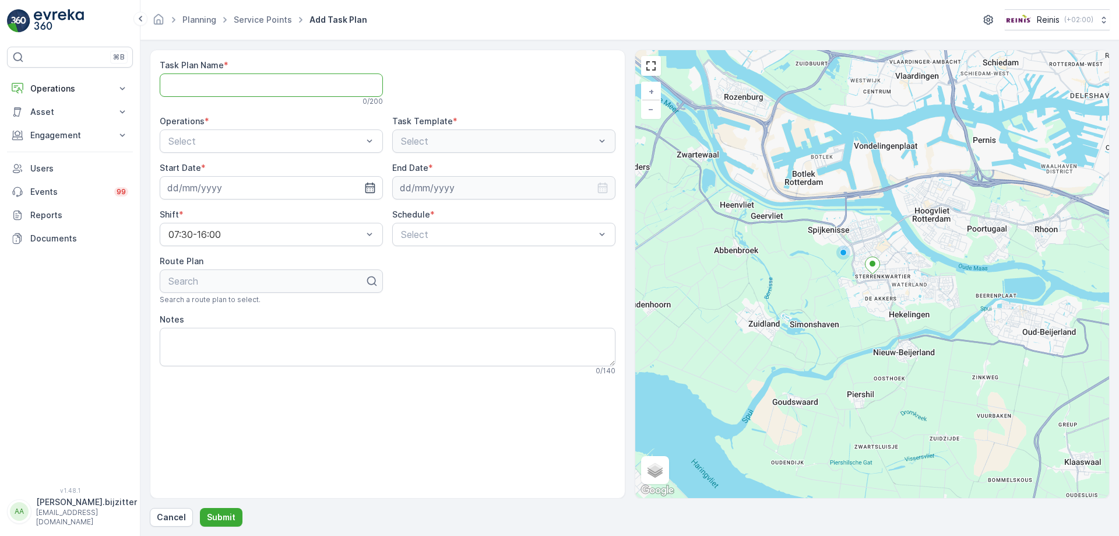
click at [306, 89] on Name "Task Plan Name" at bounding box center [271, 84] width 223 height 23
type Name "[PERSON_NAME]"
click at [361, 139] on div at bounding box center [265, 141] width 196 height 10
click at [247, 186] on div "B2B - Papier" at bounding box center [271, 189] width 209 height 10
click at [242, 192] on input at bounding box center [271, 187] width 223 height 23
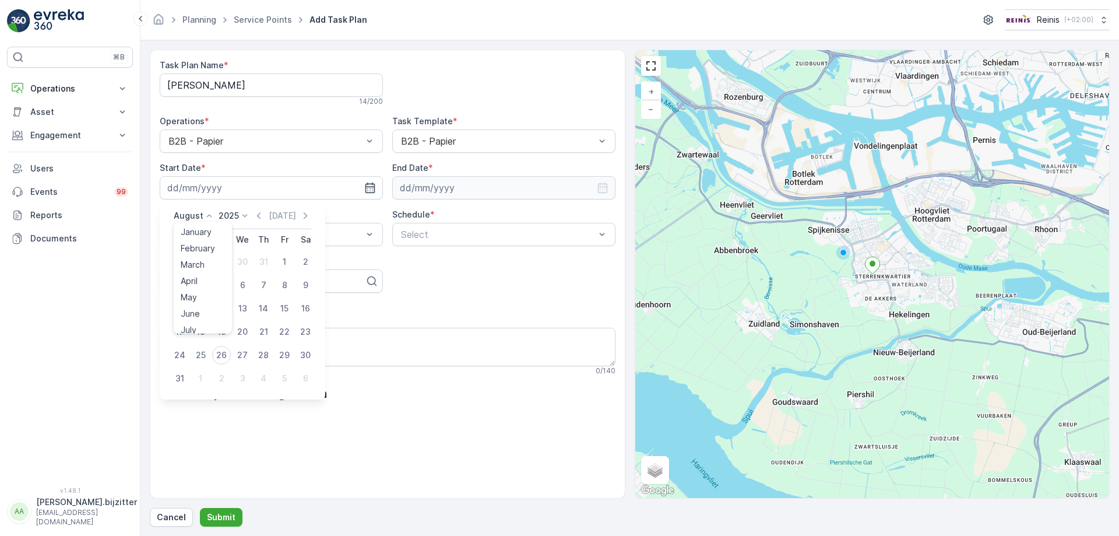
click at [205, 215] on icon at bounding box center [209, 216] width 12 height 12
click at [197, 285] on span "October" at bounding box center [197, 290] width 33 height 12
click at [237, 259] on div "1" at bounding box center [242, 261] width 19 height 19
type input "[DATE]"
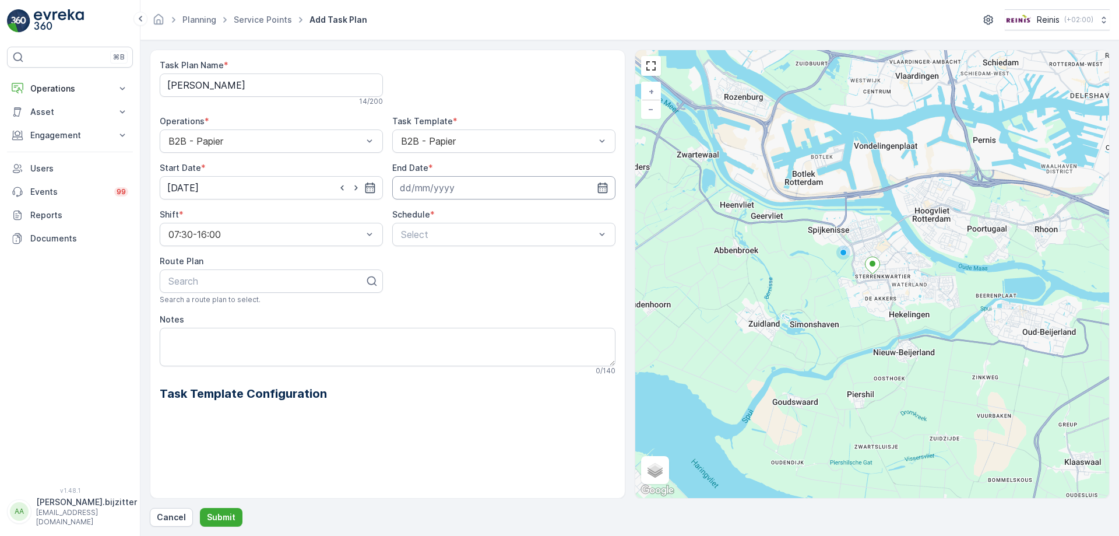
click at [432, 188] on input at bounding box center [503, 187] width 223 height 23
click at [472, 212] on icon at bounding box center [478, 216] width 12 height 12
click at [472, 322] on span "2030" at bounding box center [468, 323] width 20 height 12
click at [435, 221] on div "August 2030 Today" at bounding box center [475, 219] width 138 height 19
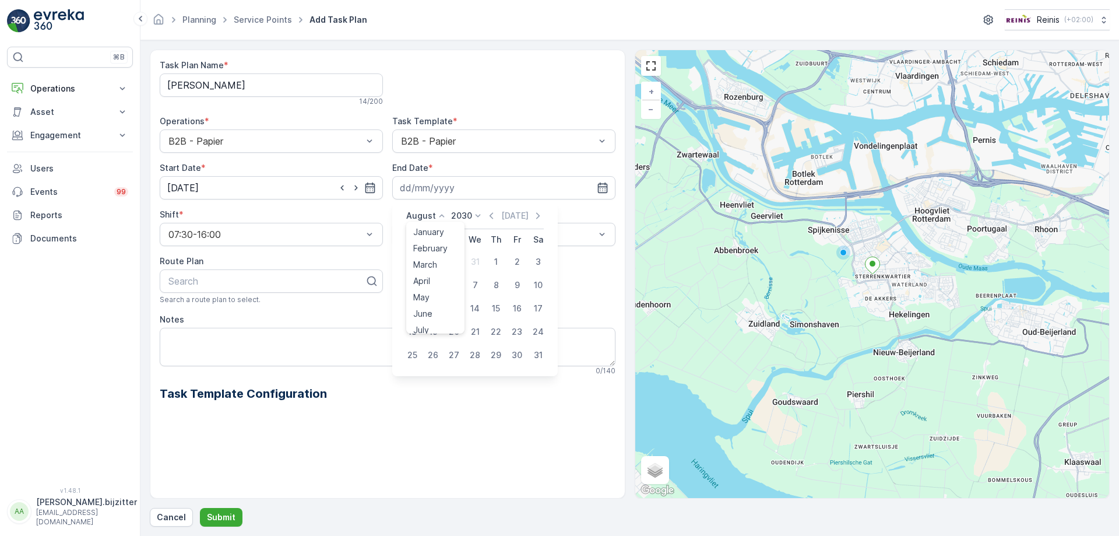
click at [438, 213] on icon at bounding box center [442, 216] width 12 height 12
click at [442, 322] on span "December" at bounding box center [433, 323] width 41 height 12
click at [455, 353] on div "31" at bounding box center [454, 355] width 19 height 19
type input "[DATE]"
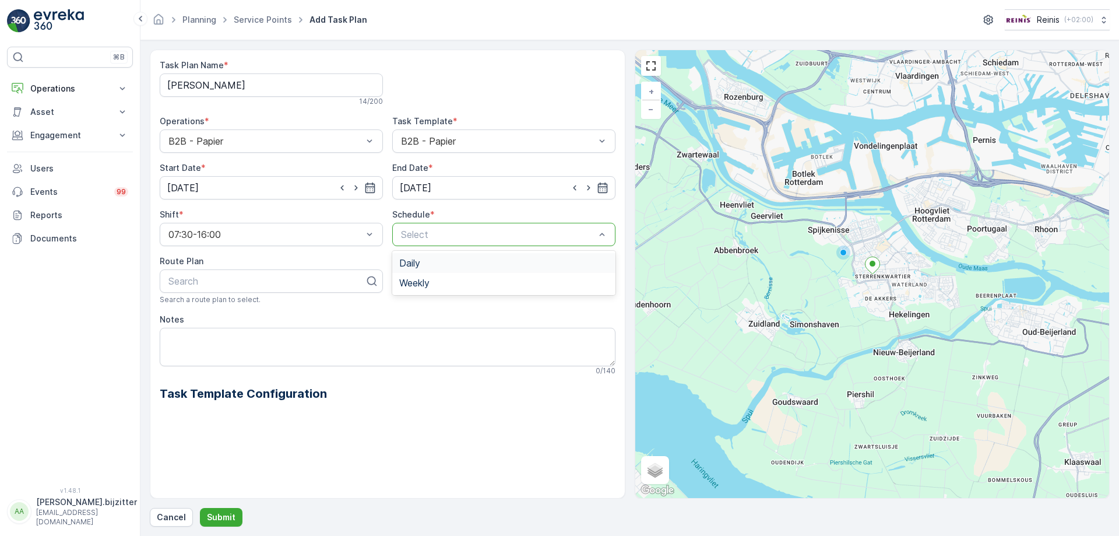
click at [421, 224] on div "Select" at bounding box center [503, 234] width 223 height 23
click at [419, 284] on span "Weekly" at bounding box center [414, 282] width 30 height 10
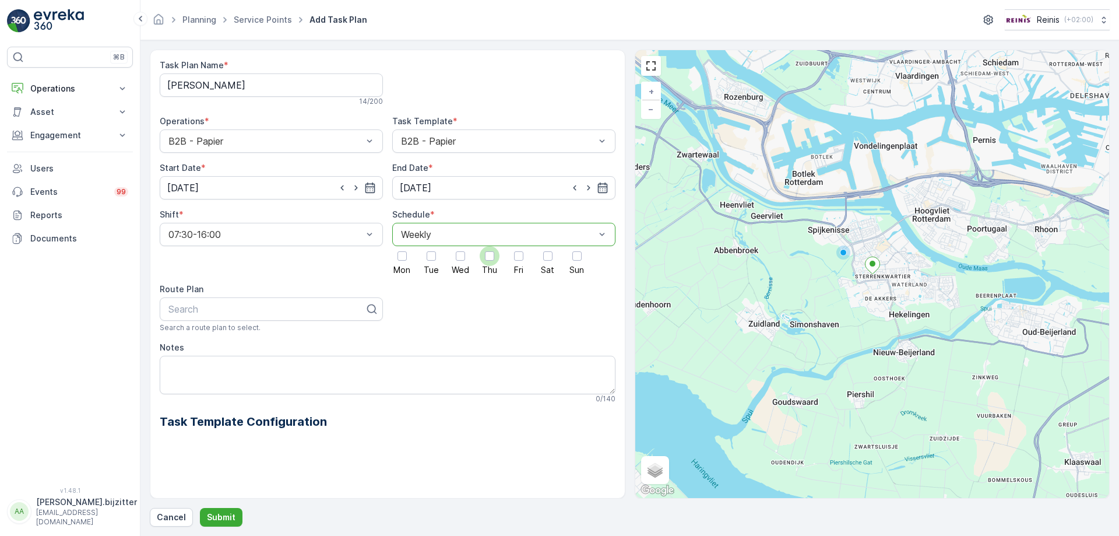
click at [491, 259] on div at bounding box center [489, 255] width 9 height 9
click at [490, 246] on input "Thu" at bounding box center [490, 246] width 0 height 0
click at [231, 511] on p "Submit" at bounding box center [221, 517] width 29 height 12
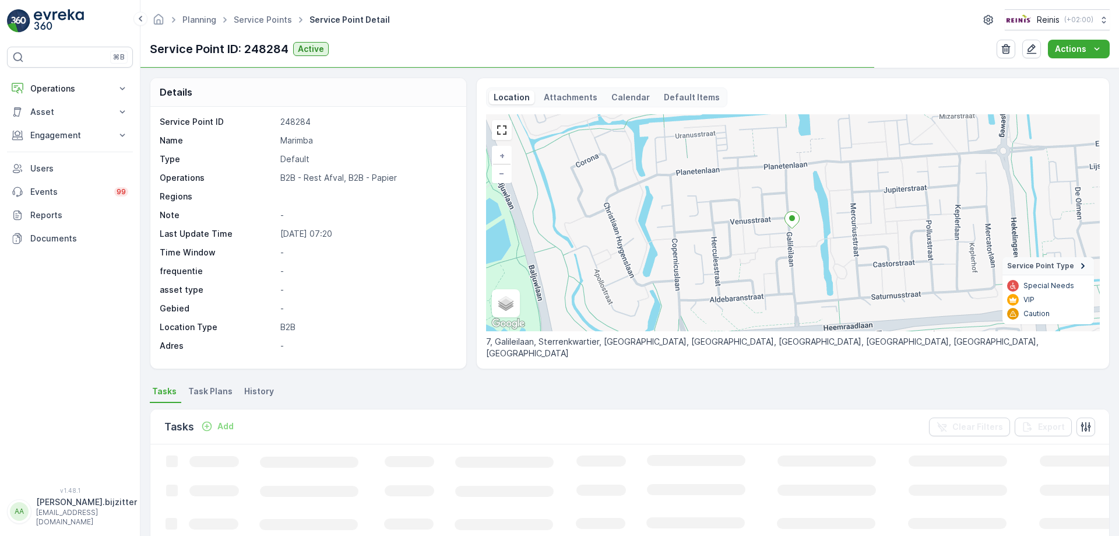
click at [199, 393] on span "Task Plans" at bounding box center [210, 391] width 44 height 12
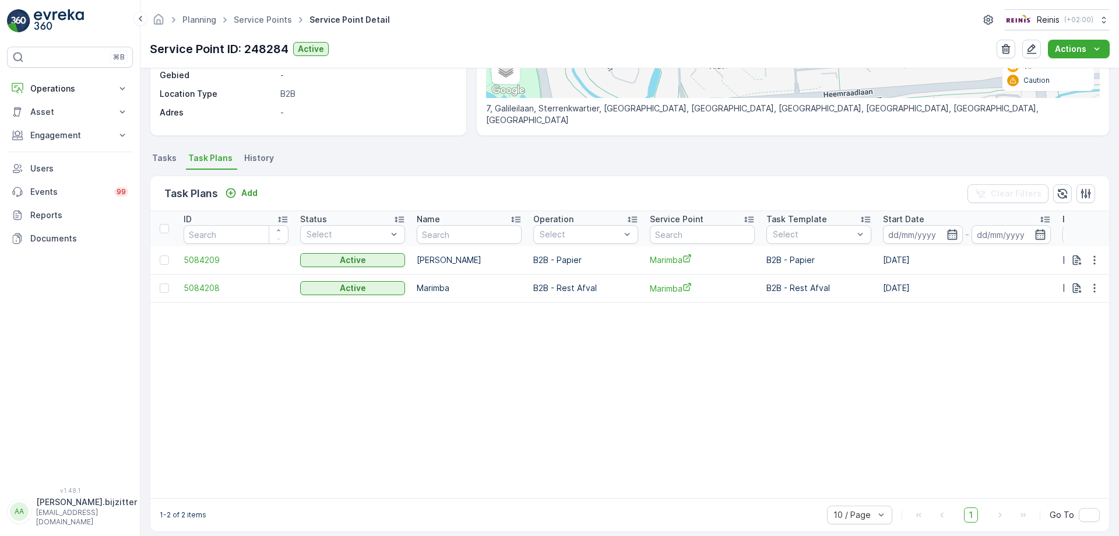
scroll to position [250, 0]
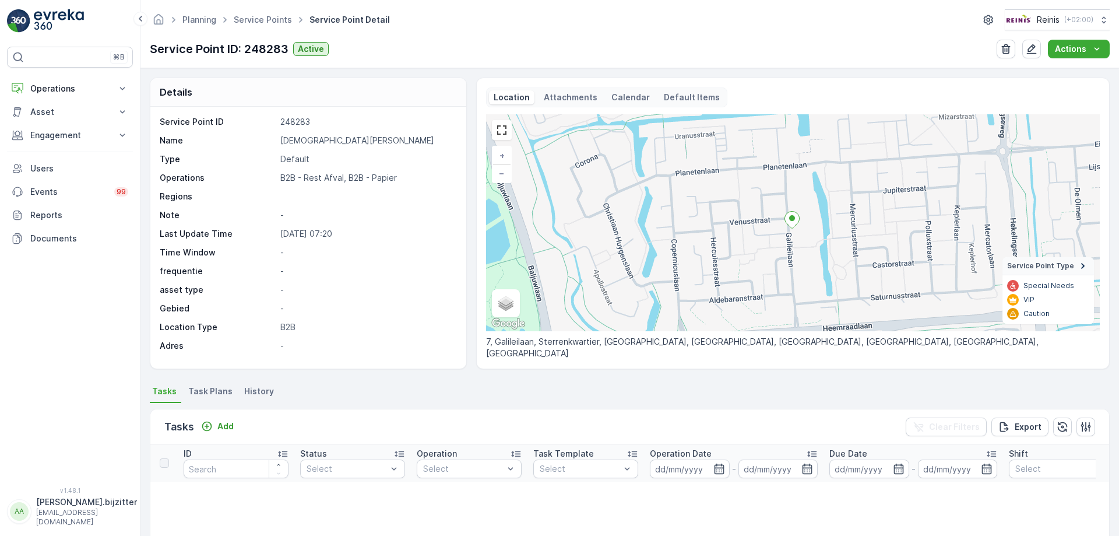
click at [196, 388] on span "Task Plans" at bounding box center [210, 391] width 44 height 12
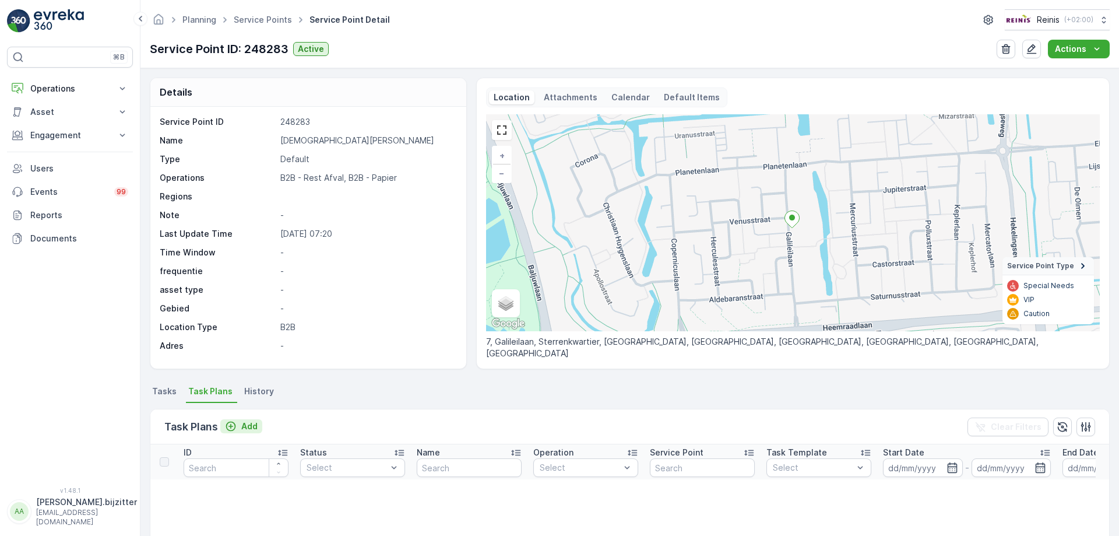
click at [251, 424] on p "Add" at bounding box center [249, 426] width 16 height 12
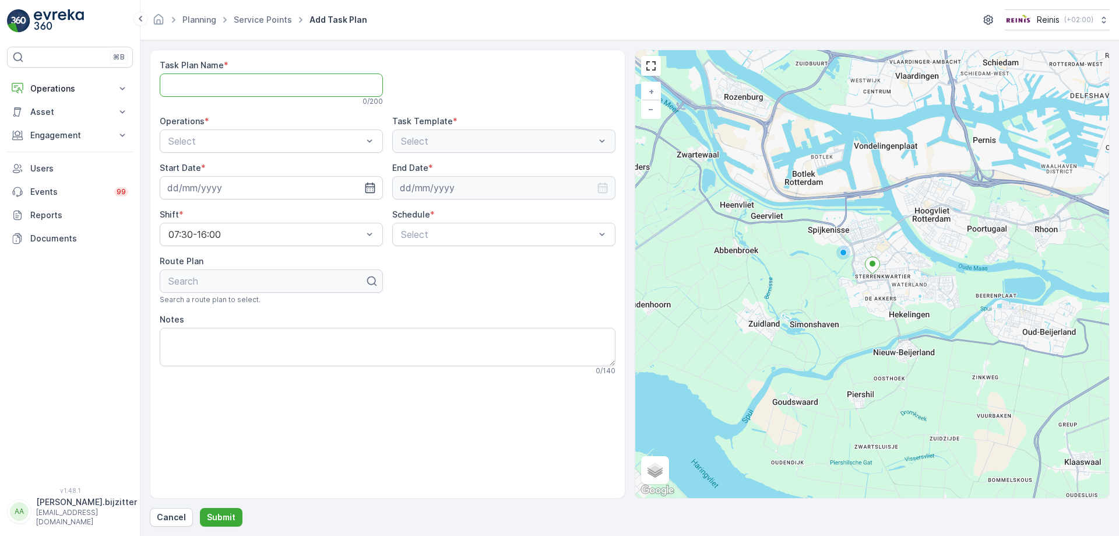
click at [308, 83] on Name "Task Plan Name" at bounding box center [271, 84] width 223 height 23
click at [259, 168] on div "B2B - Rest Afval" at bounding box center [271, 169] width 209 height 10
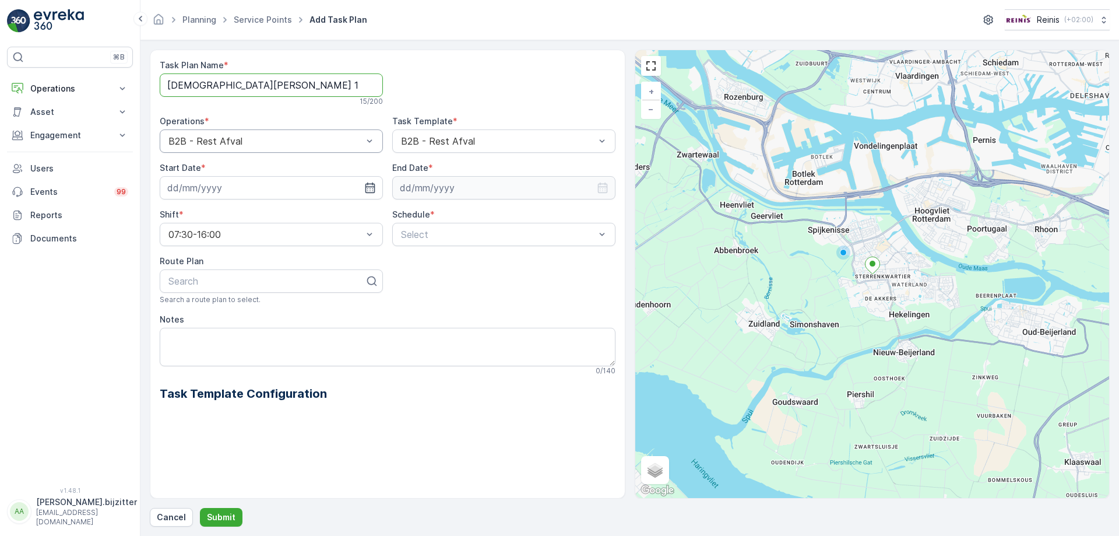
click at [344, 87] on Name "[DEMOGRAPHIC_DATA][PERSON_NAME] 1" at bounding box center [271, 84] width 223 height 23
type Name "[DEMOGRAPHIC_DATA][PERSON_NAME]"
click at [319, 360] on textarea "Notes" at bounding box center [388, 347] width 456 height 38
drag, startPoint x: 177, startPoint y: 336, endPoint x: 208, endPoint y: 348, distance: 33.2
click at [182, 339] on textarea "2 x1100 LTR" at bounding box center [388, 347] width 456 height 38
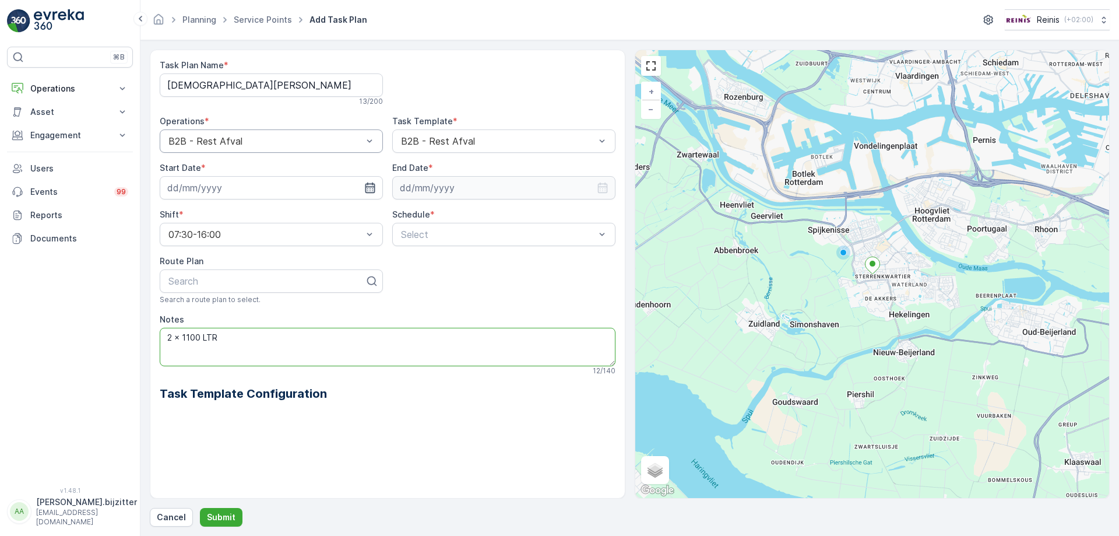
type textarea "2 x 1100 LTR"
click at [368, 184] on icon "button" at bounding box center [370, 187] width 10 height 10
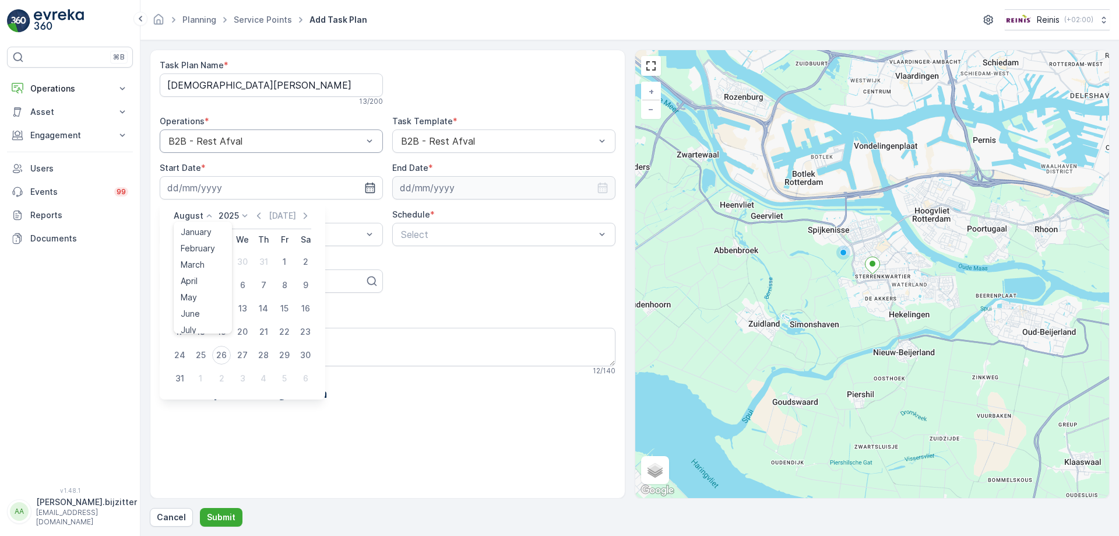
click at [209, 214] on icon at bounding box center [209, 216] width 12 height 12
click at [196, 287] on span "October" at bounding box center [197, 290] width 33 height 12
click at [245, 260] on div "1" at bounding box center [242, 261] width 19 height 19
type input "[DATE]"
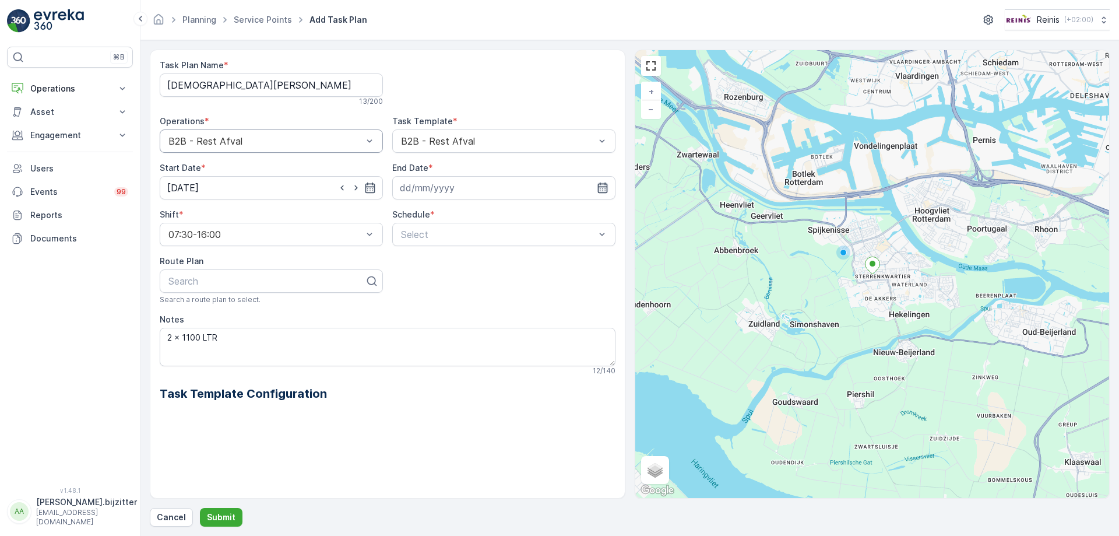
click at [605, 188] on icon "button" at bounding box center [603, 188] width 12 height 12
click at [476, 219] on icon at bounding box center [478, 216] width 12 height 12
click at [464, 320] on span "2030" at bounding box center [468, 323] width 20 height 12
click at [436, 220] on icon at bounding box center [442, 216] width 12 height 12
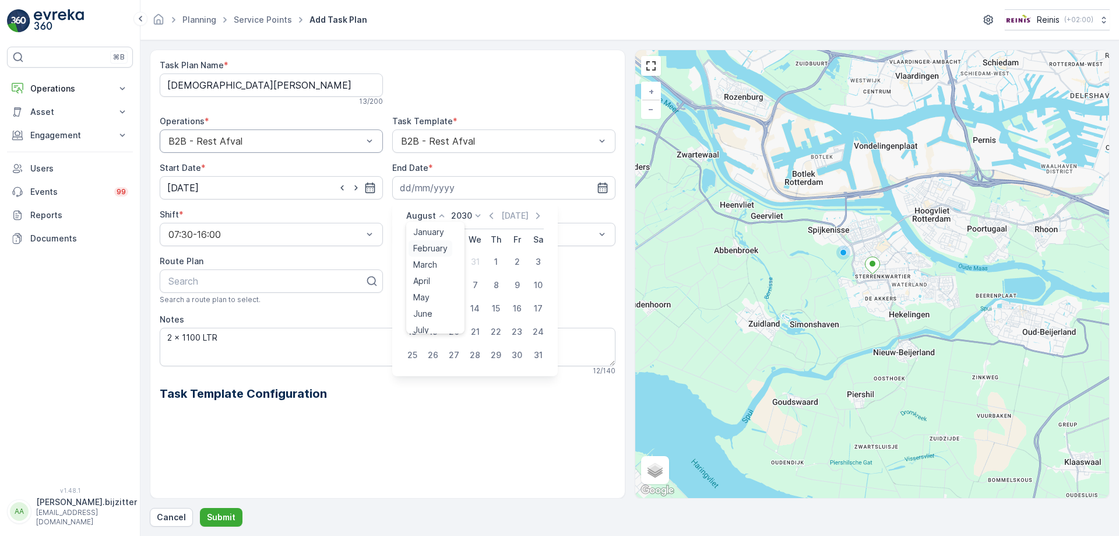
scroll to position [89, 0]
click at [426, 322] on span "December" at bounding box center [433, 323] width 41 height 12
click at [458, 353] on div "31" at bounding box center [454, 355] width 19 height 19
type input "[DATE]"
click at [442, 230] on div at bounding box center [498, 234] width 196 height 10
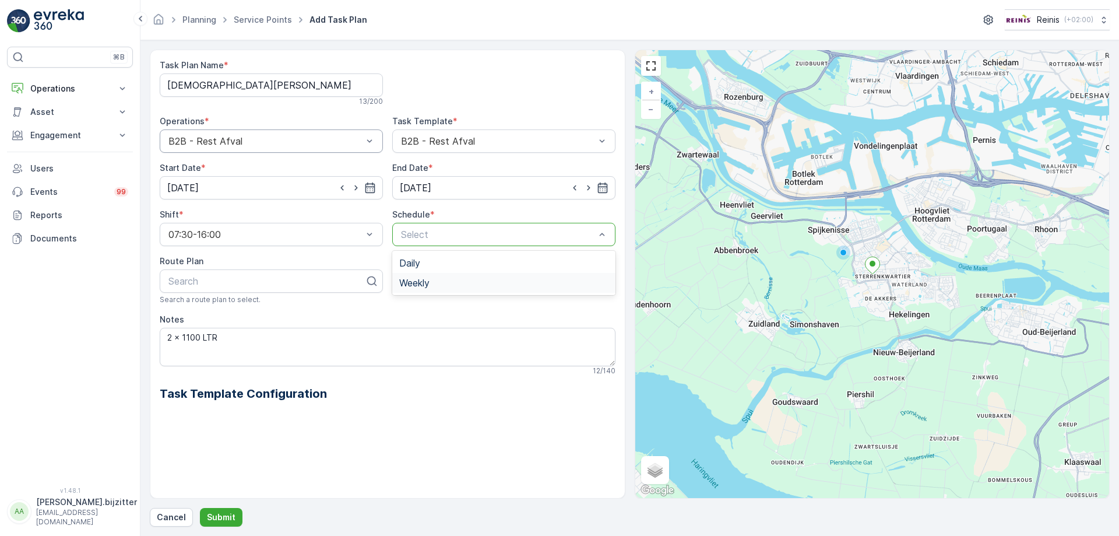
click at [410, 284] on span "Weekly" at bounding box center [414, 282] width 30 height 10
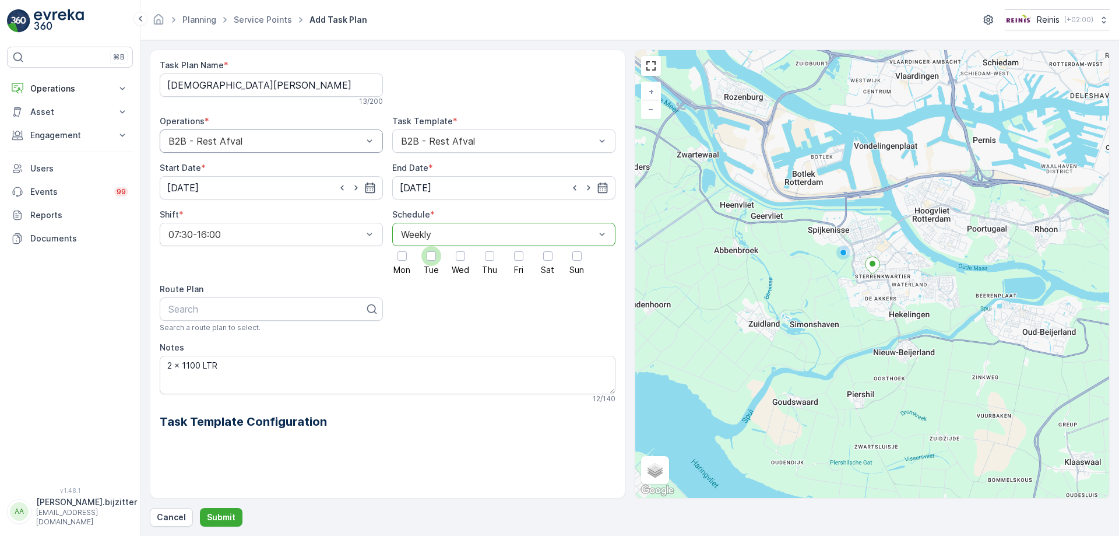
click at [430, 257] on div at bounding box center [431, 255] width 9 height 9
click at [431, 246] on input "Tue" at bounding box center [431, 246] width 0 height 0
drag, startPoint x: 518, startPoint y: 252, endPoint x: 511, endPoint y: 260, distance: 9.9
click at [518, 254] on div at bounding box center [518, 255] width 9 height 9
click at [519, 246] on input "Fri" at bounding box center [519, 246] width 0 height 0
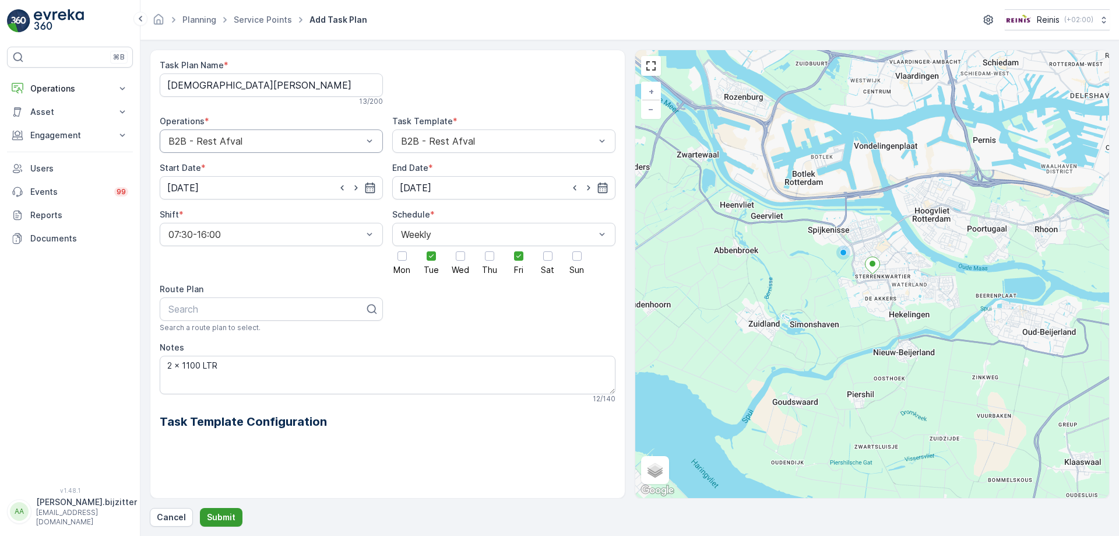
click at [226, 513] on p "Submit" at bounding box center [221, 517] width 29 height 12
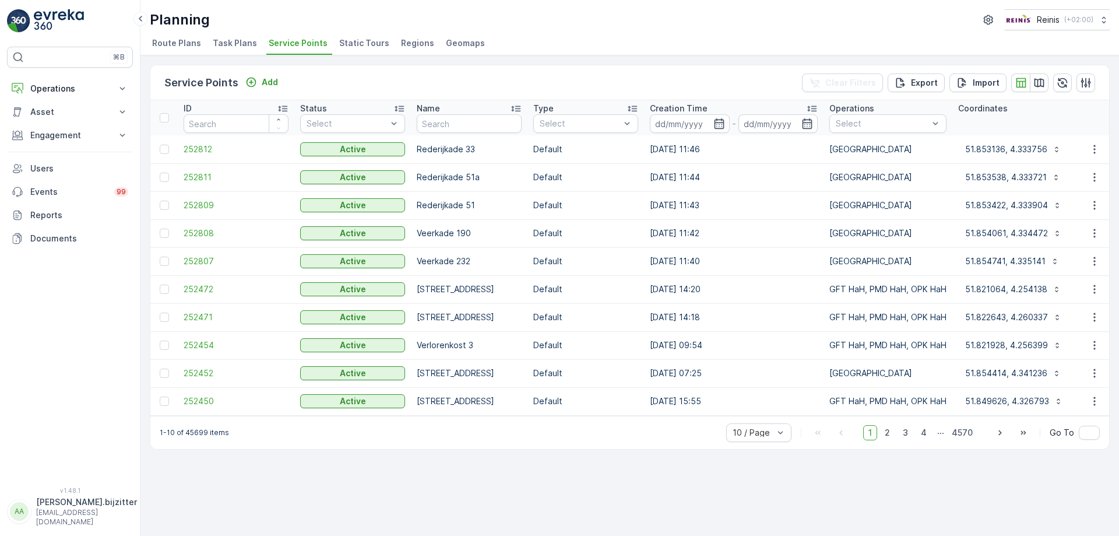
click at [623, 72] on div "Service Points Add Clear Filters Export Import" at bounding box center [629, 82] width 959 height 35
click at [237, 40] on span "Task Plans" at bounding box center [235, 43] width 44 height 12
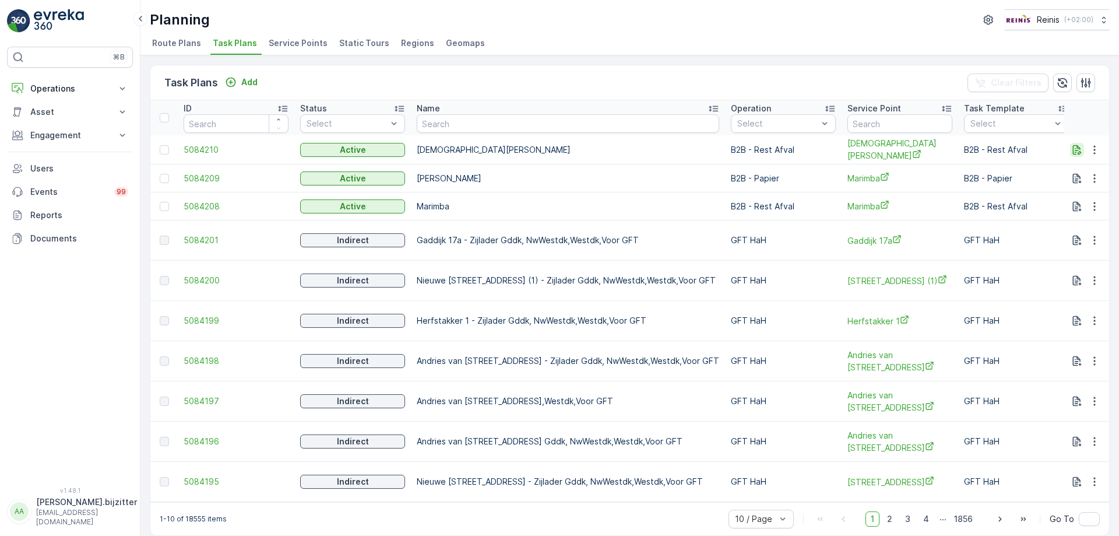
click at [1073, 149] on icon "button" at bounding box center [1077, 150] width 9 height 10
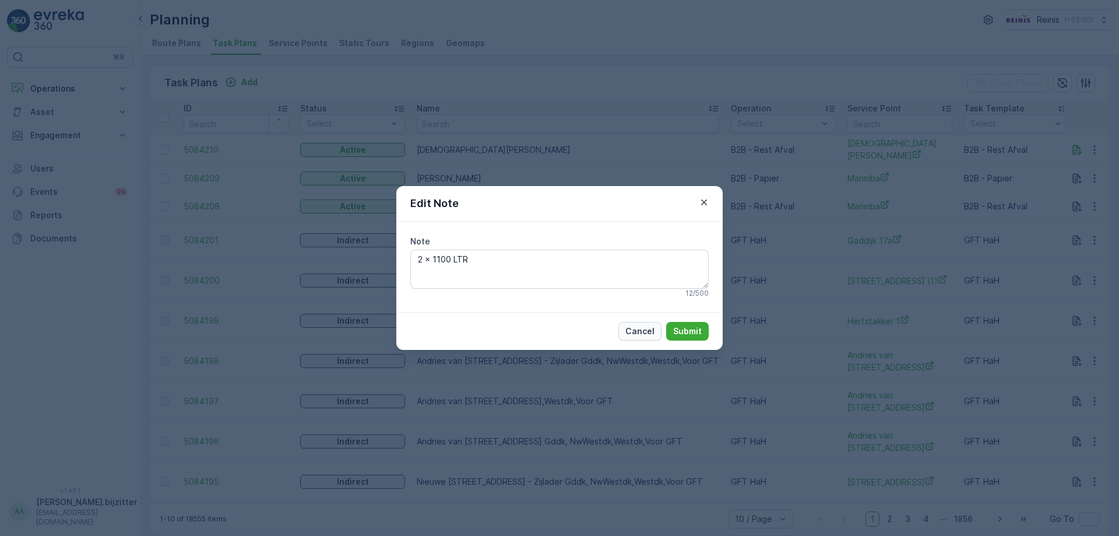
click at [633, 330] on p "Cancel" at bounding box center [639, 331] width 29 height 12
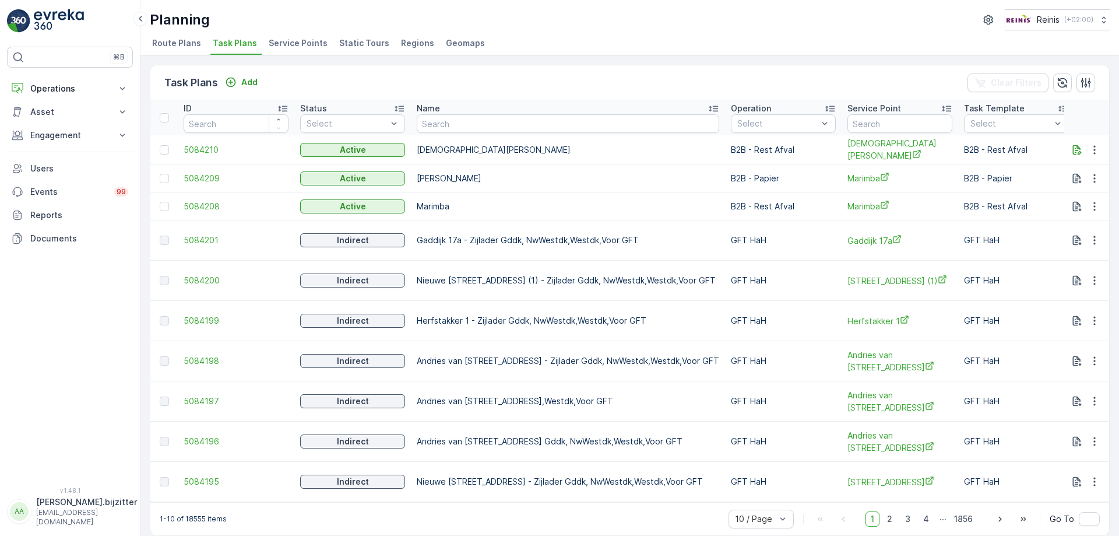
click at [642, 76] on div "Task Plans Add Clear Filters" at bounding box center [629, 82] width 959 height 35
